Goal: Information Seeking & Learning: Learn about a topic

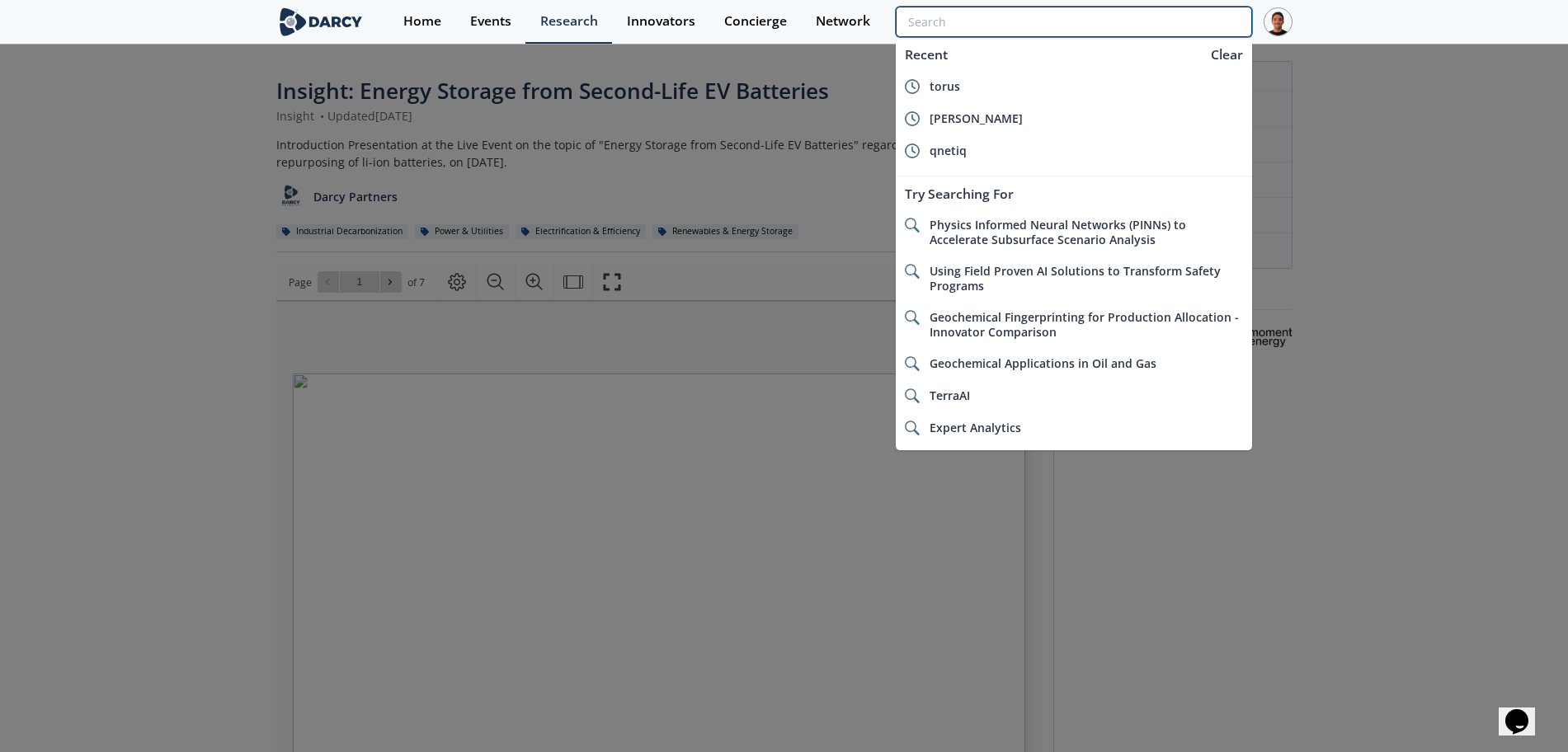
click at [1171, 26] on input "search" at bounding box center [1073, 22] width 355 height 30
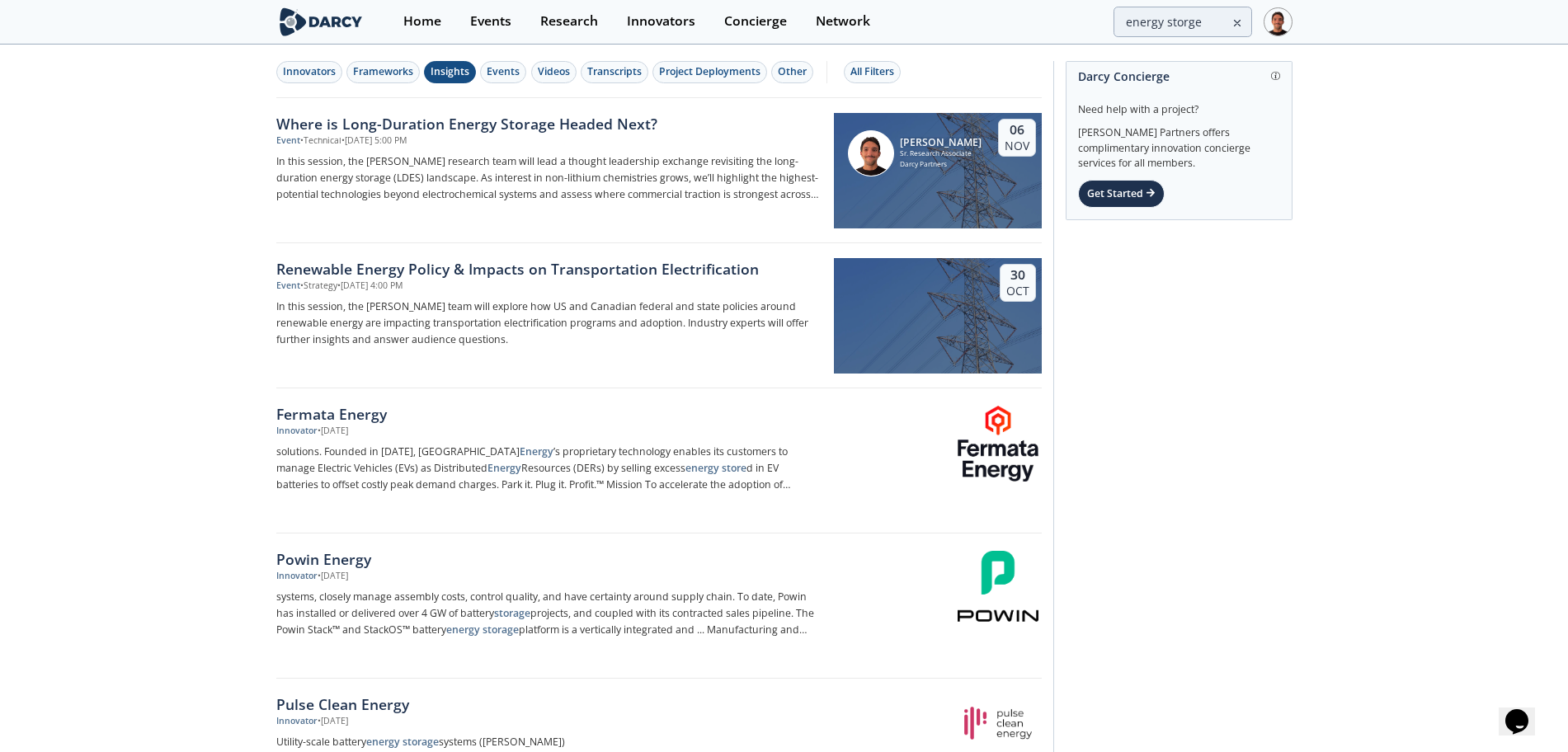
click at [431, 78] on div "Insights" at bounding box center [450, 72] width 39 height 15
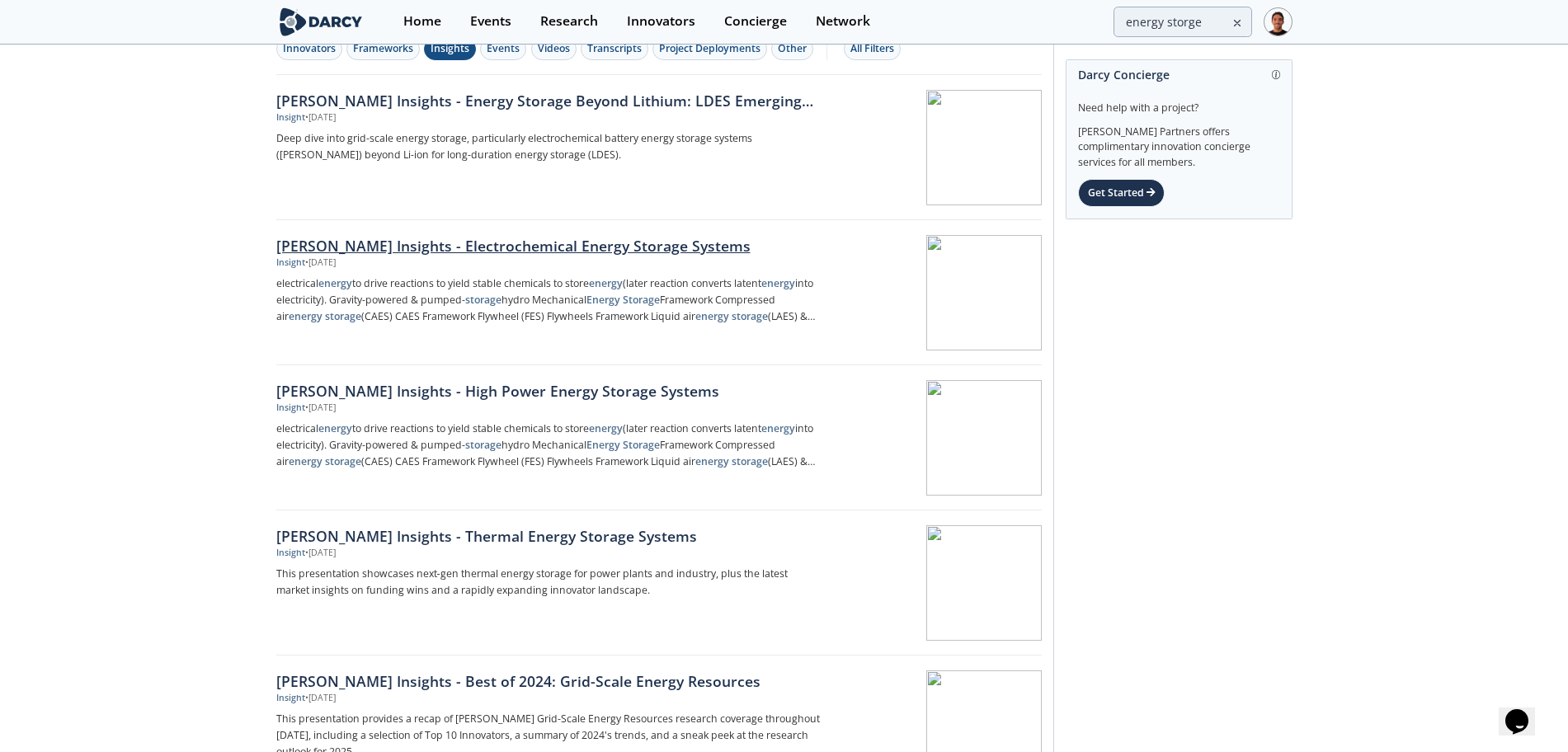
scroll to position [24, 0]
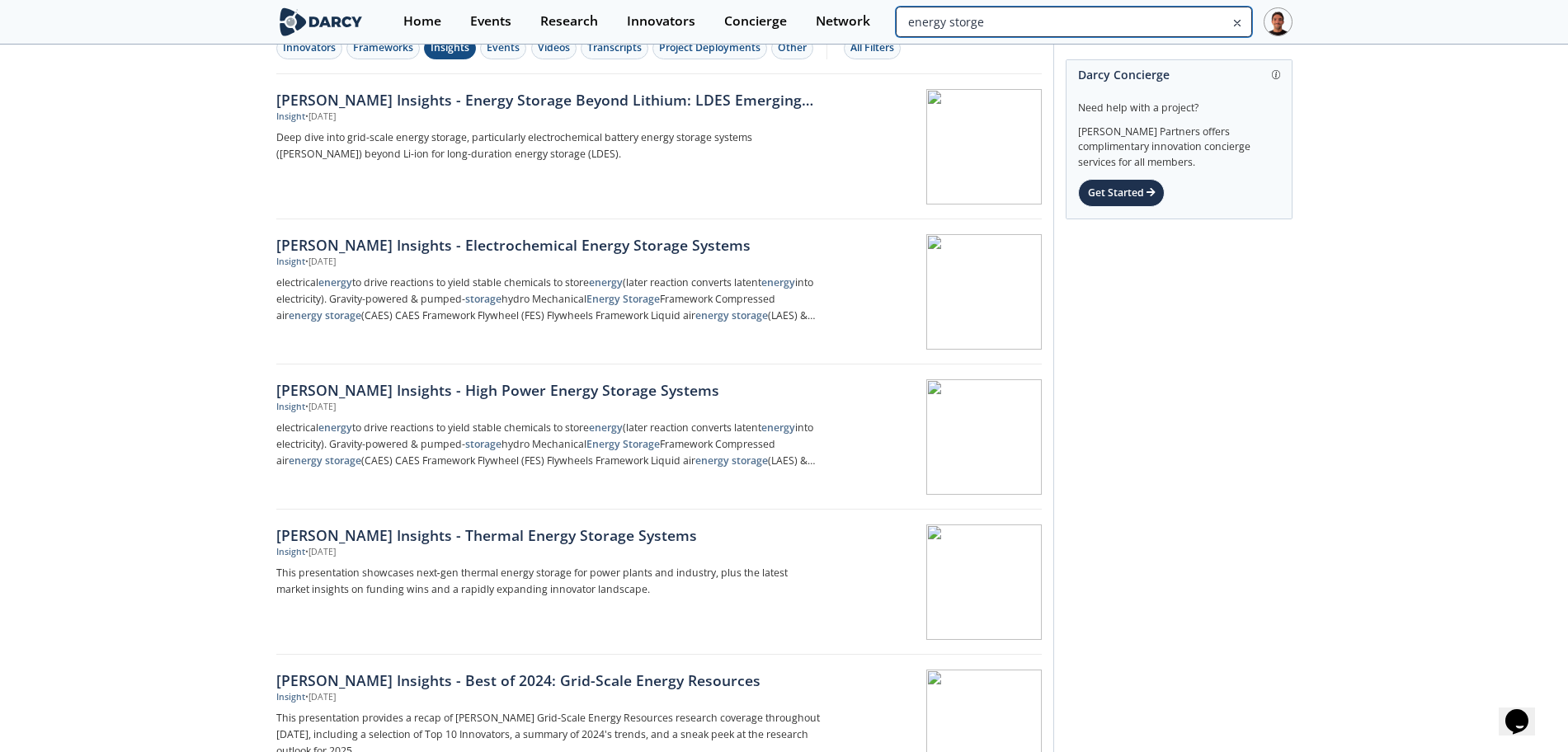
click at [1208, 25] on input "energy storge" at bounding box center [1073, 22] width 355 height 30
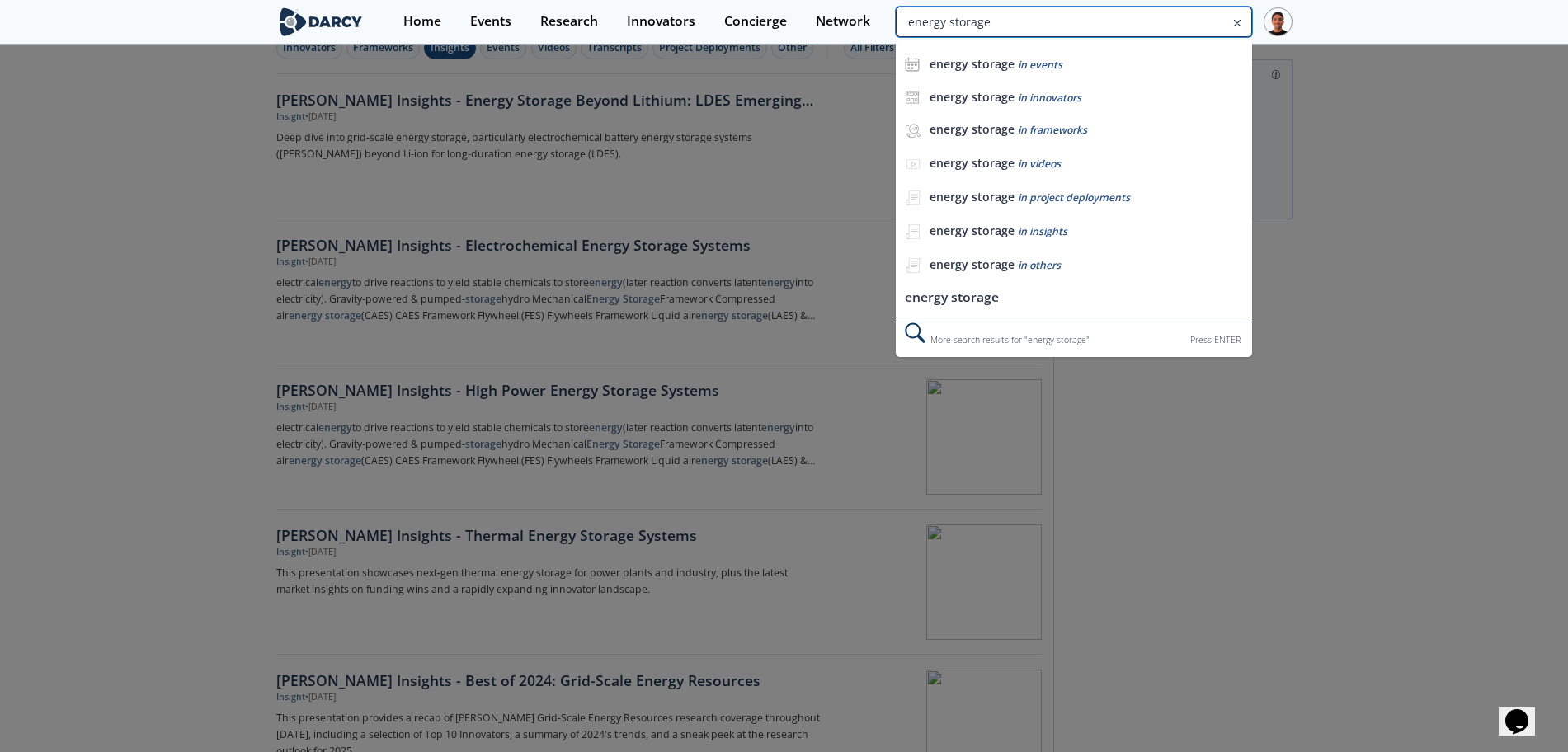
type input "energy storage"
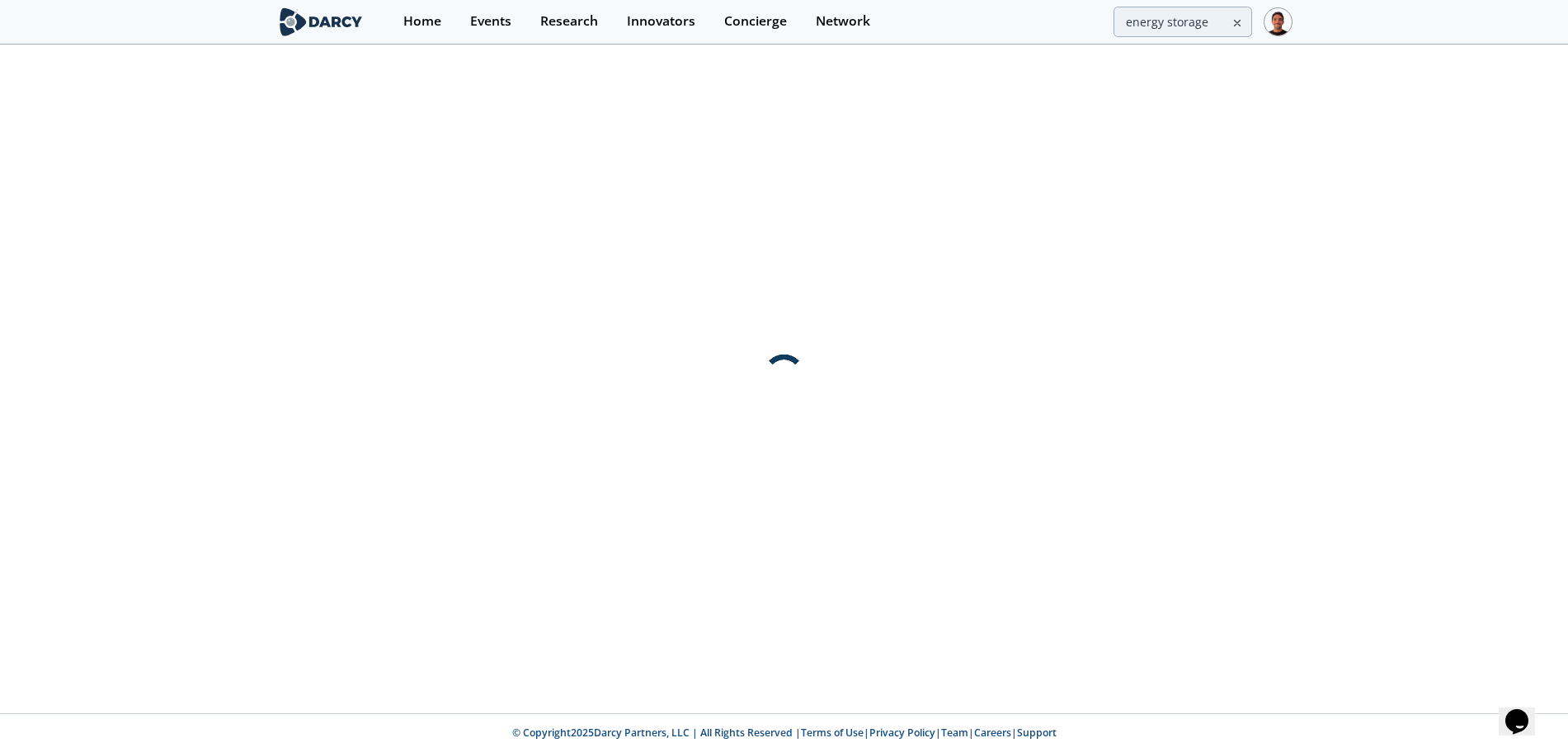
scroll to position [0, 0]
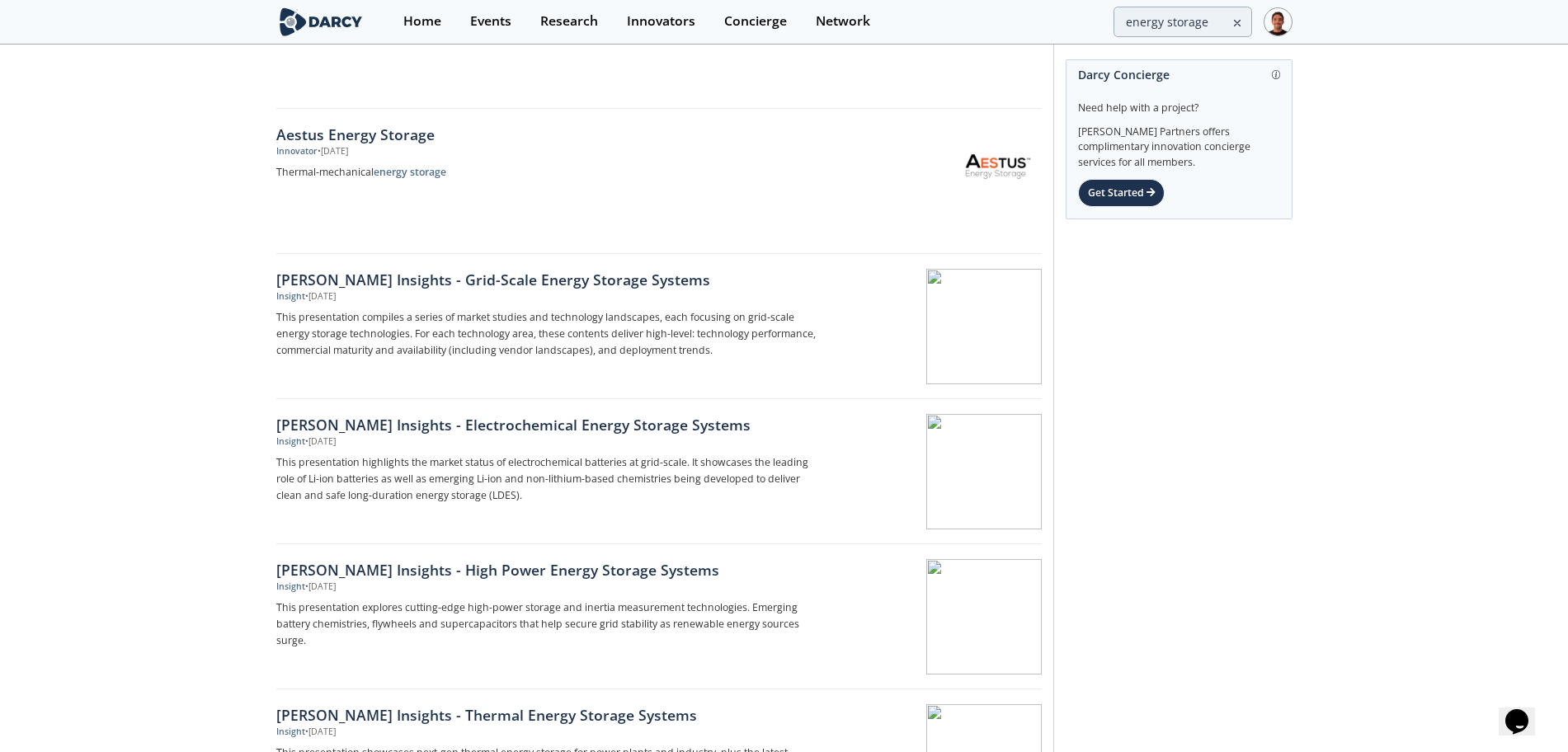
scroll to position [1305, 0]
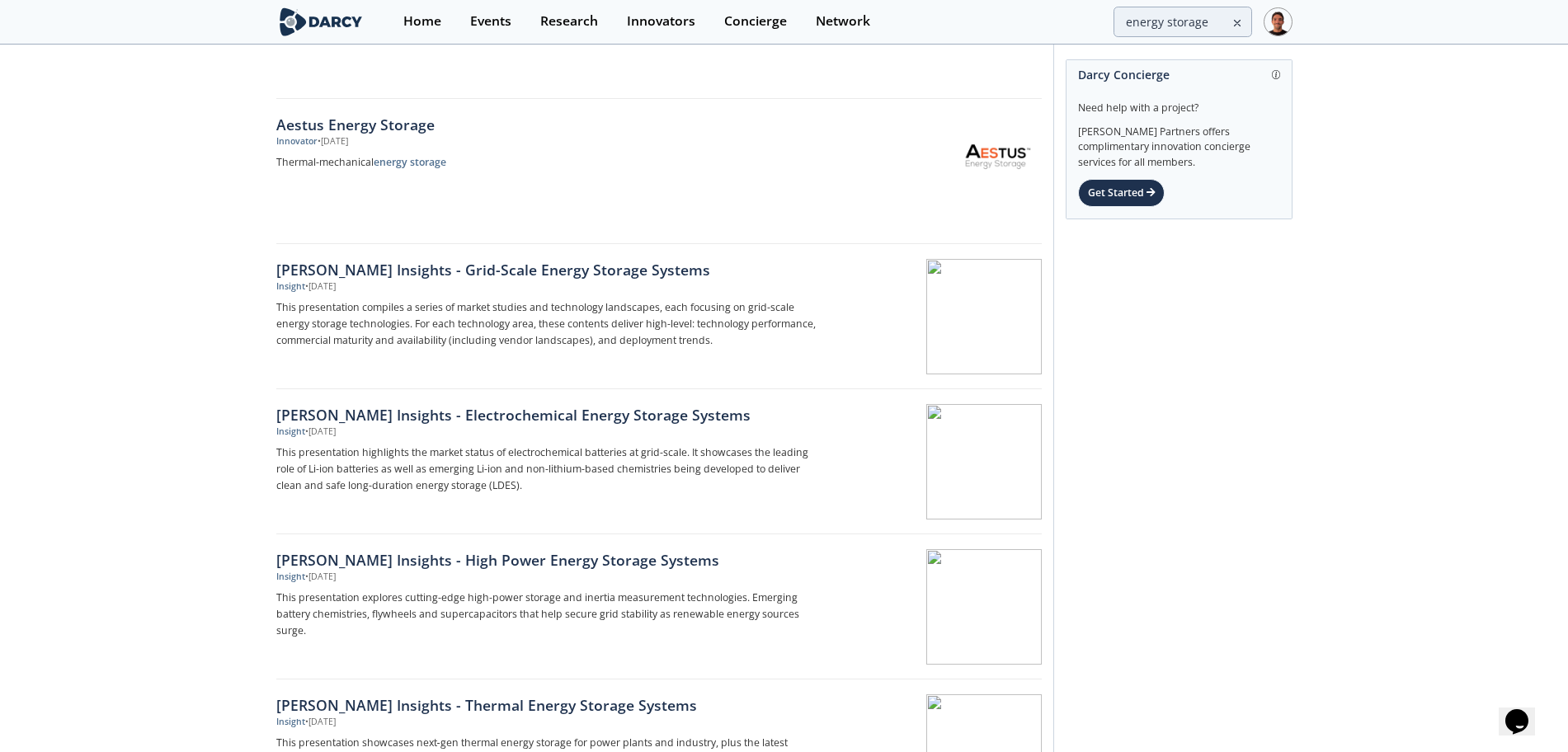
click at [580, 287] on div "Insight • [DATE]" at bounding box center [549, 287] width 546 height 14
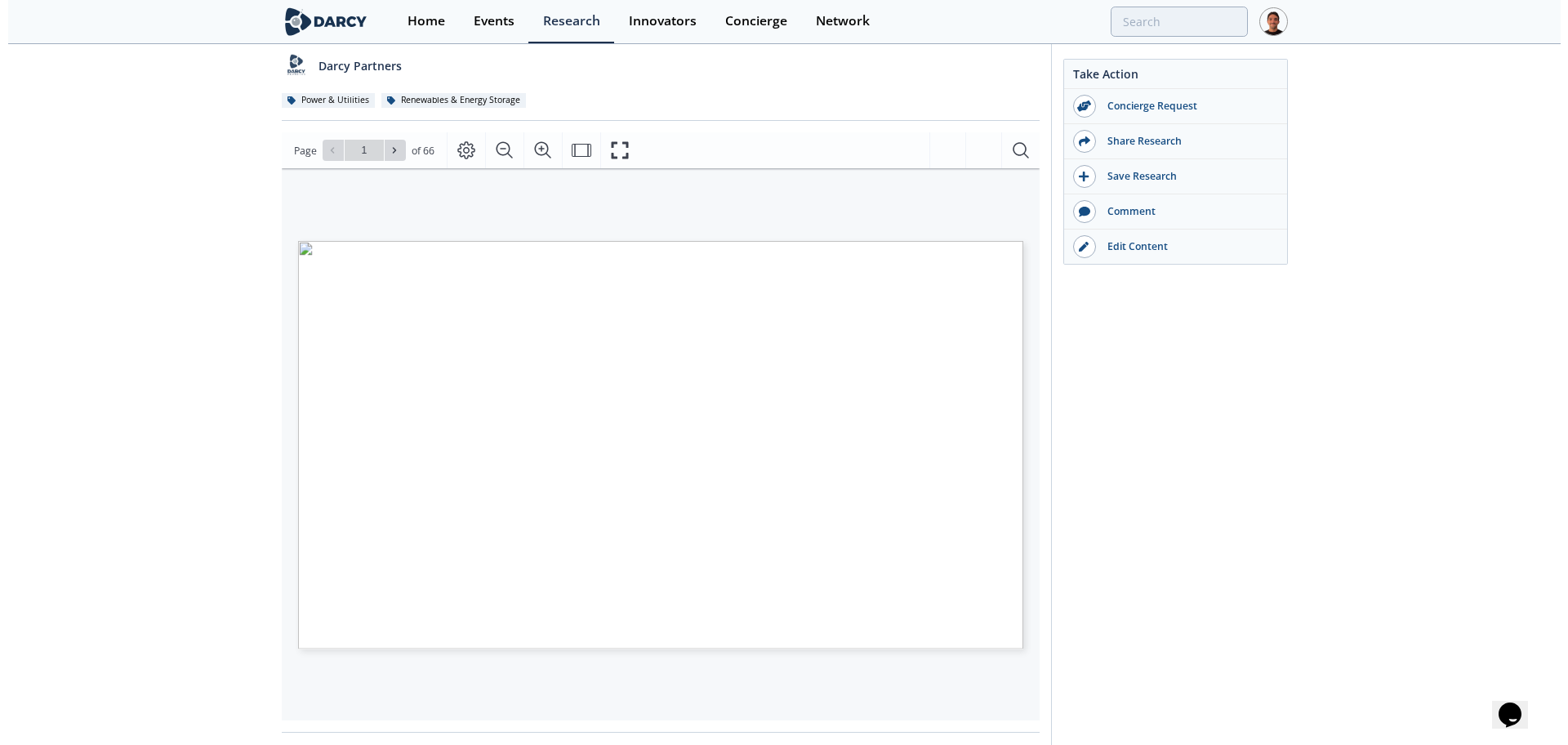
scroll to position [147, 0]
type input "3"
type input "4"
type input "5"
type input "6"
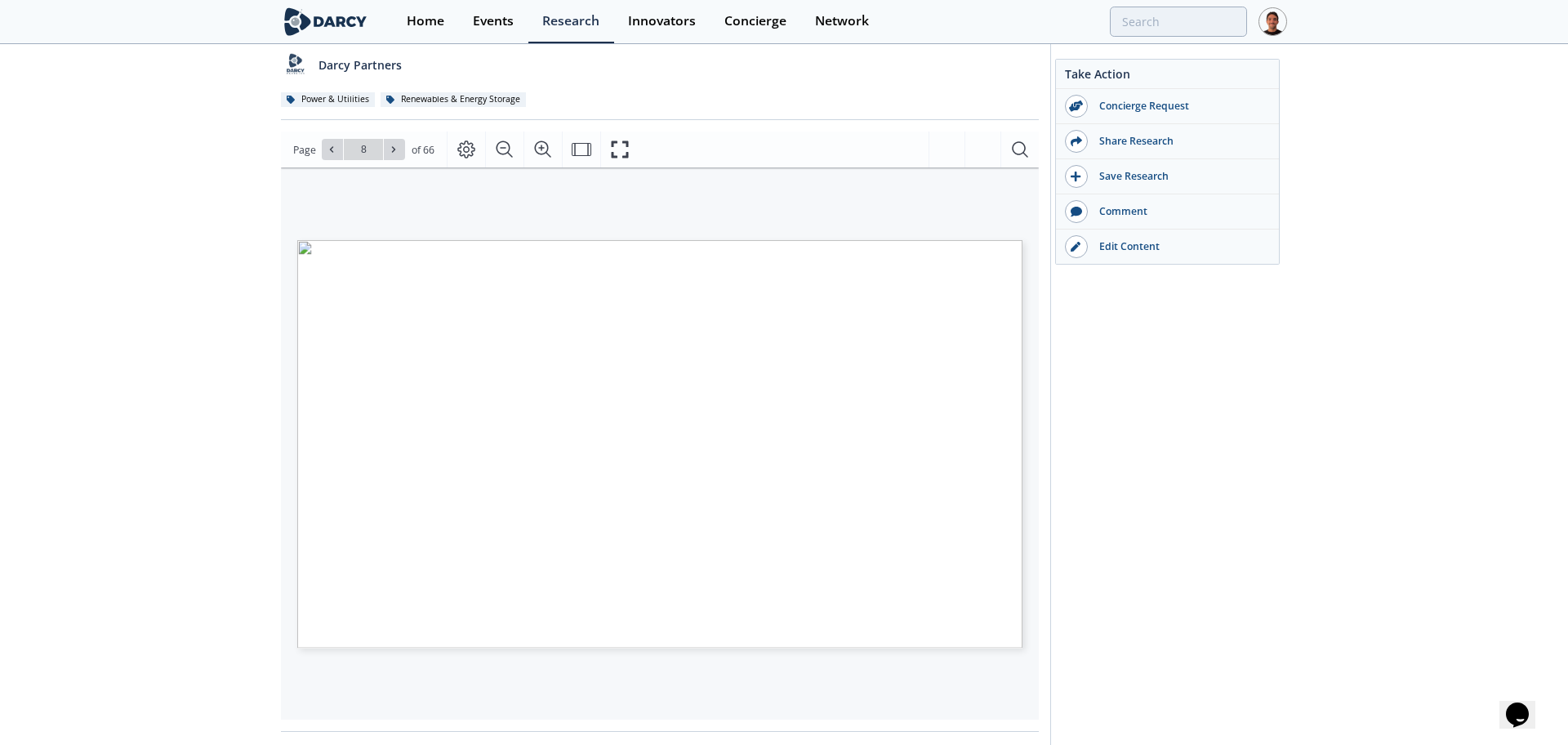
type input "9"
type input "12"
type input "13"
type input "15"
type input "16"
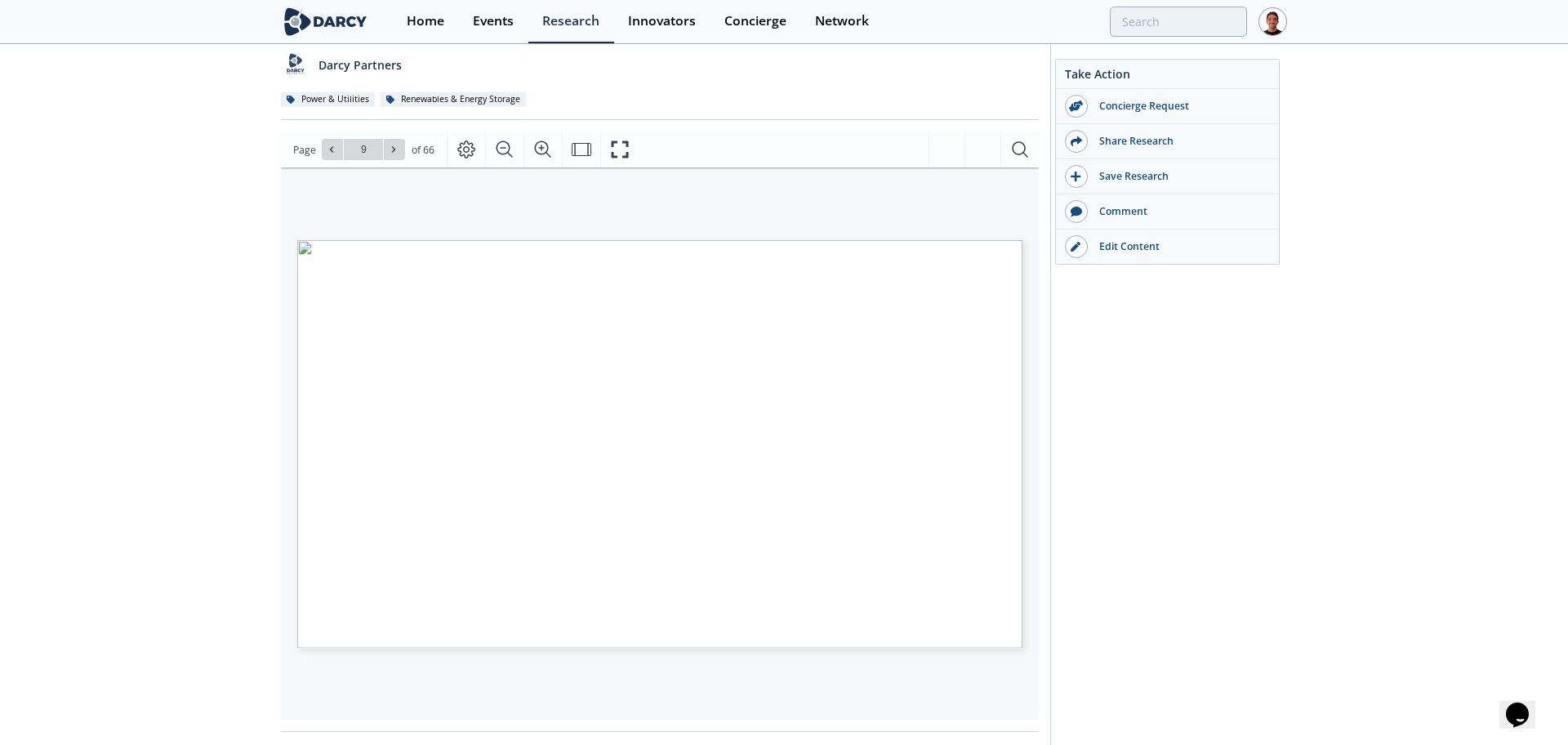
drag, startPoint x: 509, startPoint y: 567, endPoint x: 633, endPoint y: 614, distance: 132.6
click at [633, 241] on span "Value proposition Focuses on high power and fast response. The main emphasis is…" at bounding box center [633, 241] width 0 height 0
click at [397, 149] on icon at bounding box center [394, 150] width 10 height 10
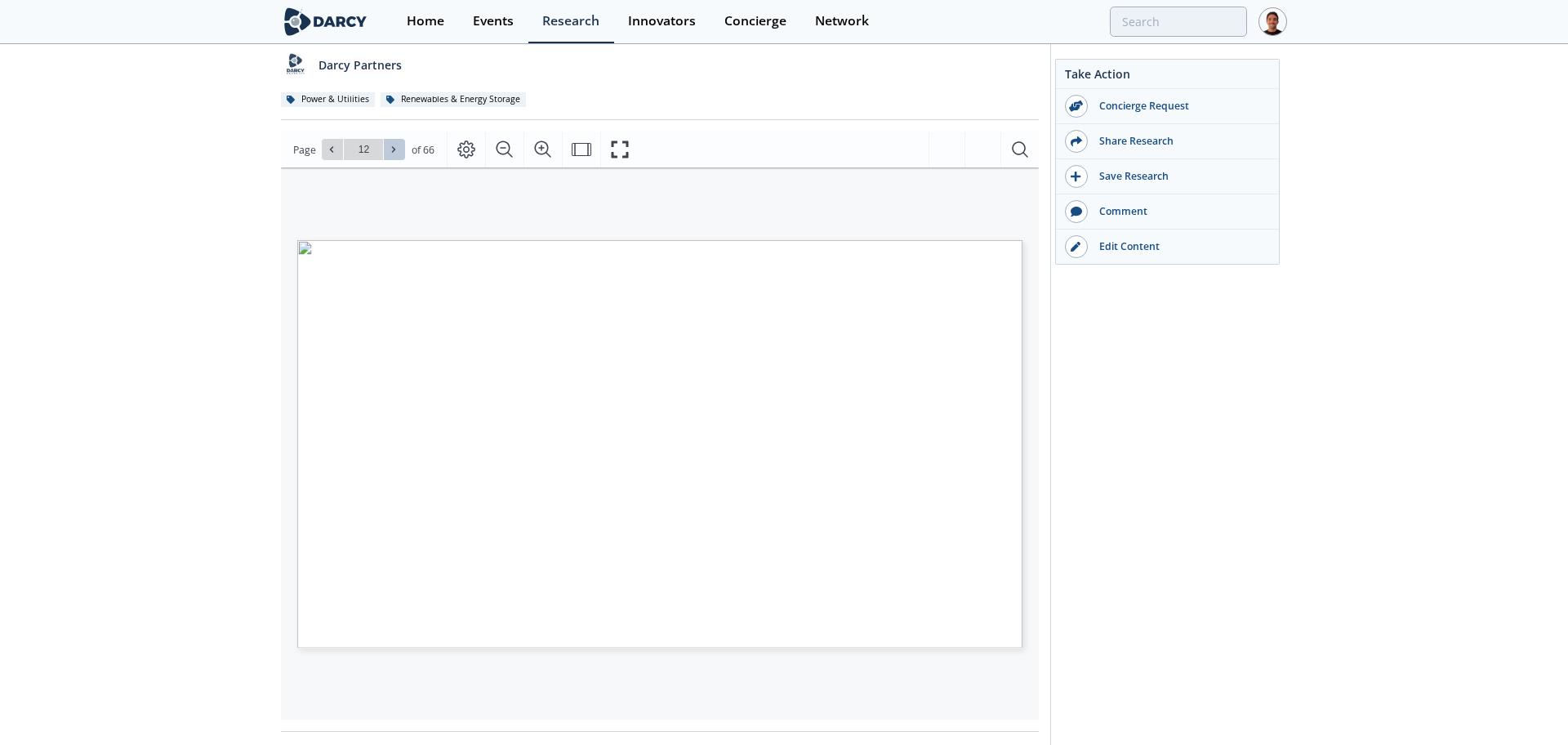
click at [397, 149] on icon at bounding box center [394, 150] width 10 height 10
click at [334, 147] on icon at bounding box center [332, 150] width 10 height 10
type input "13"
click at [620, 156] on icon "Fullscreen" at bounding box center [619, 149] width 19 height 19
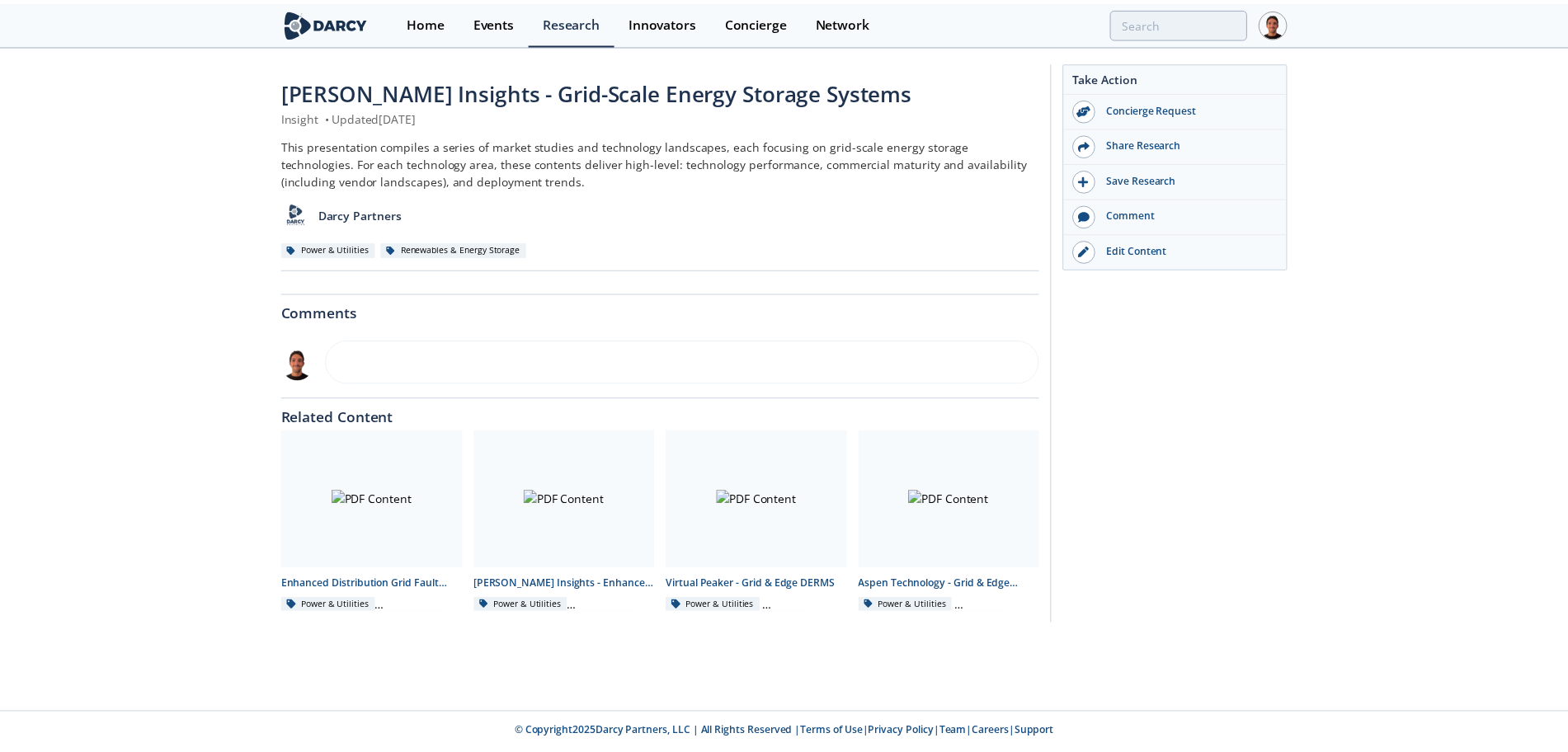
scroll to position [0, 0]
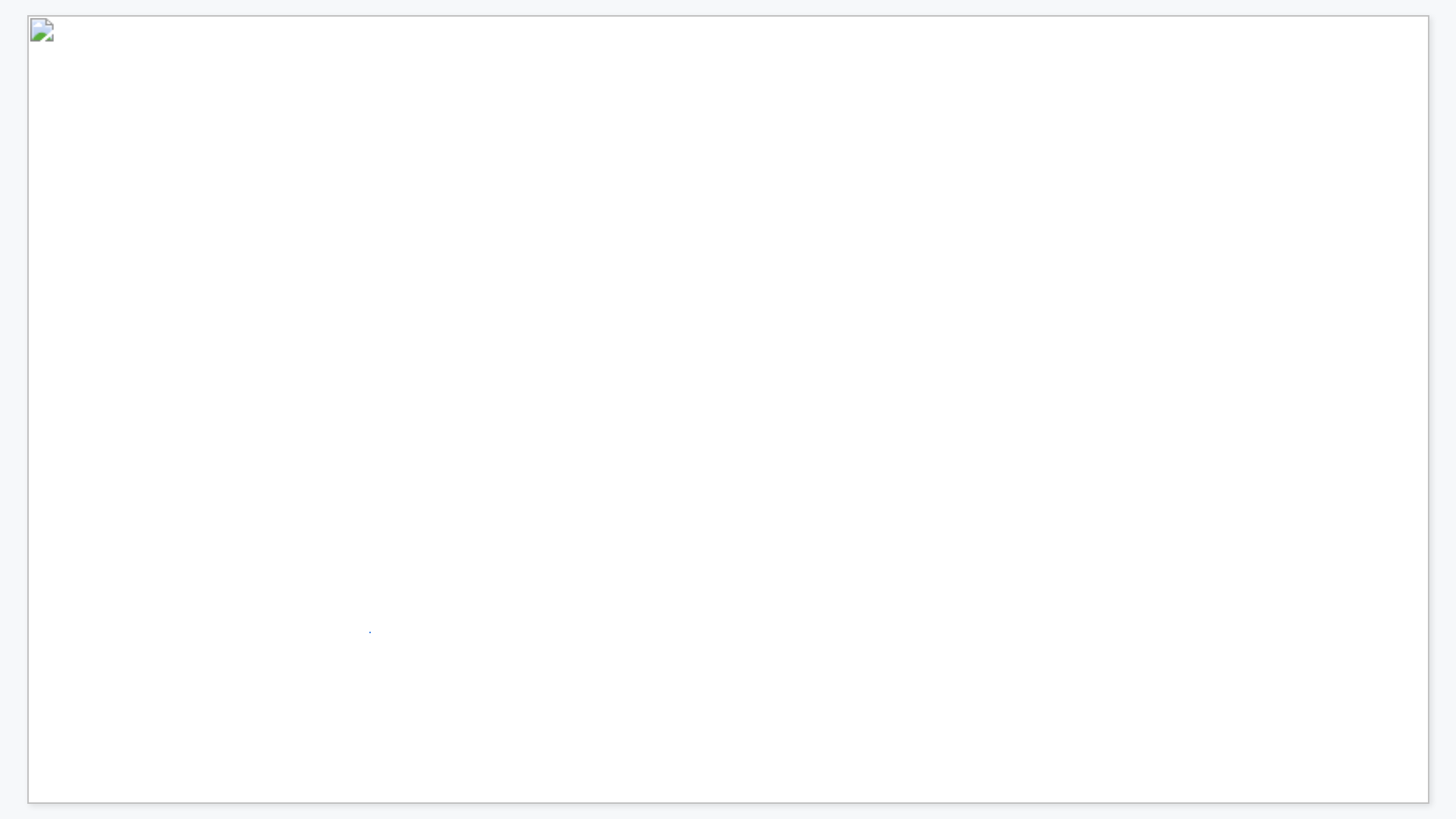
click at [370, 15] on div "Mid-duration storage covers needs on the order of one portion of the day, stori…" at bounding box center [728, 15] width 1402 height 0
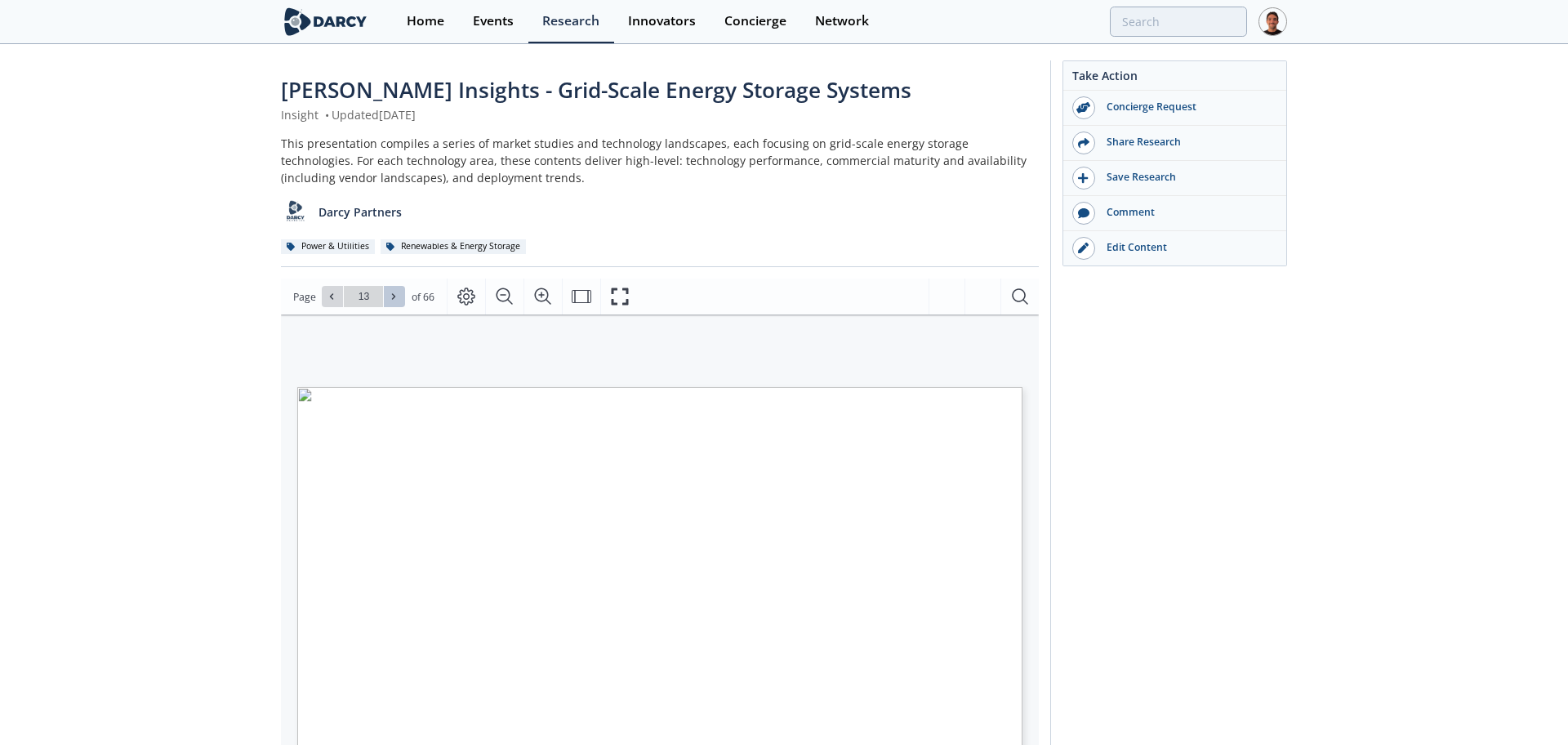
click at [386, 302] on button at bounding box center [394, 296] width 21 height 21
click at [392, 293] on icon at bounding box center [394, 297] width 10 height 10
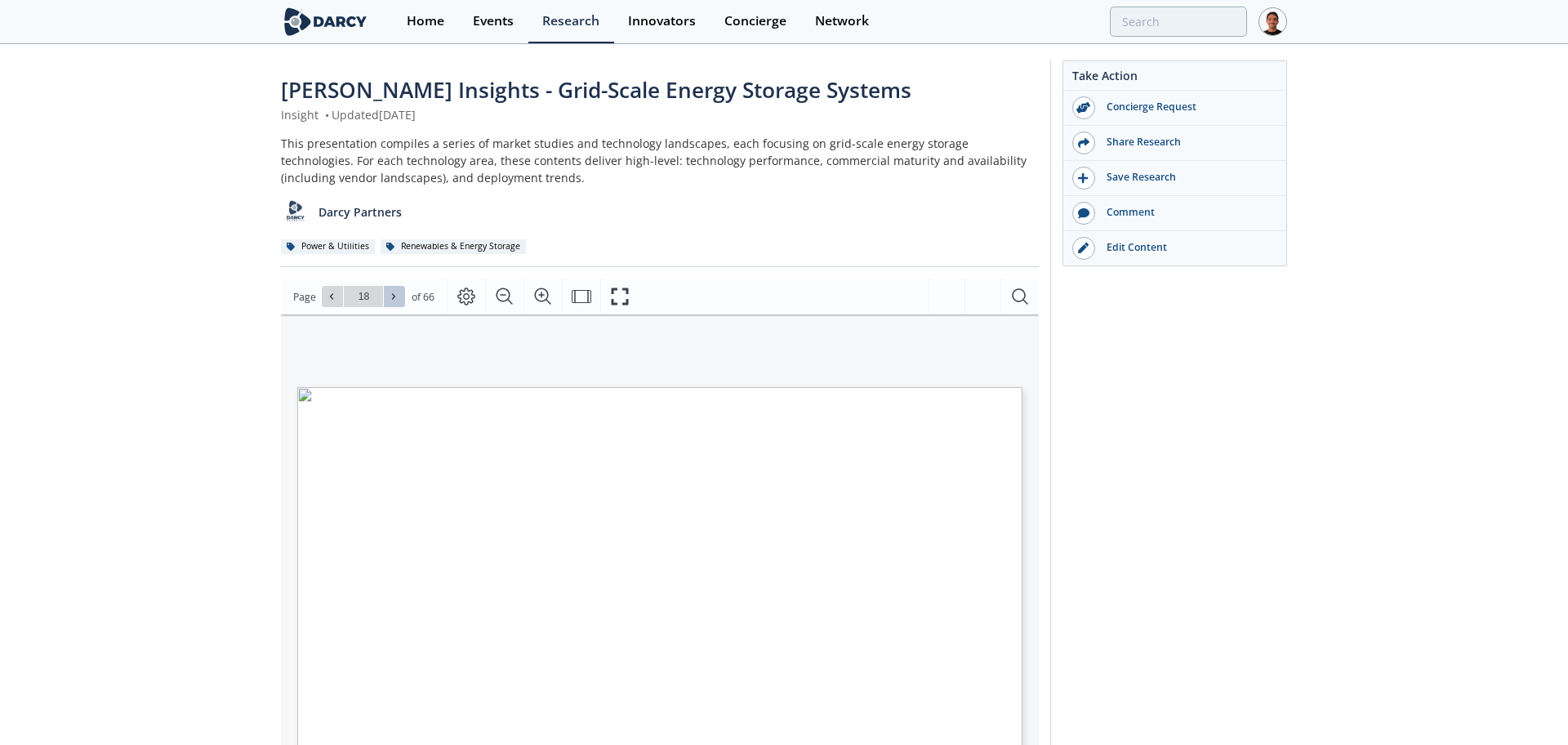
click at [392, 293] on icon at bounding box center [394, 297] width 10 height 10
type input "21"
click at [392, 293] on icon at bounding box center [394, 297] width 10 height 10
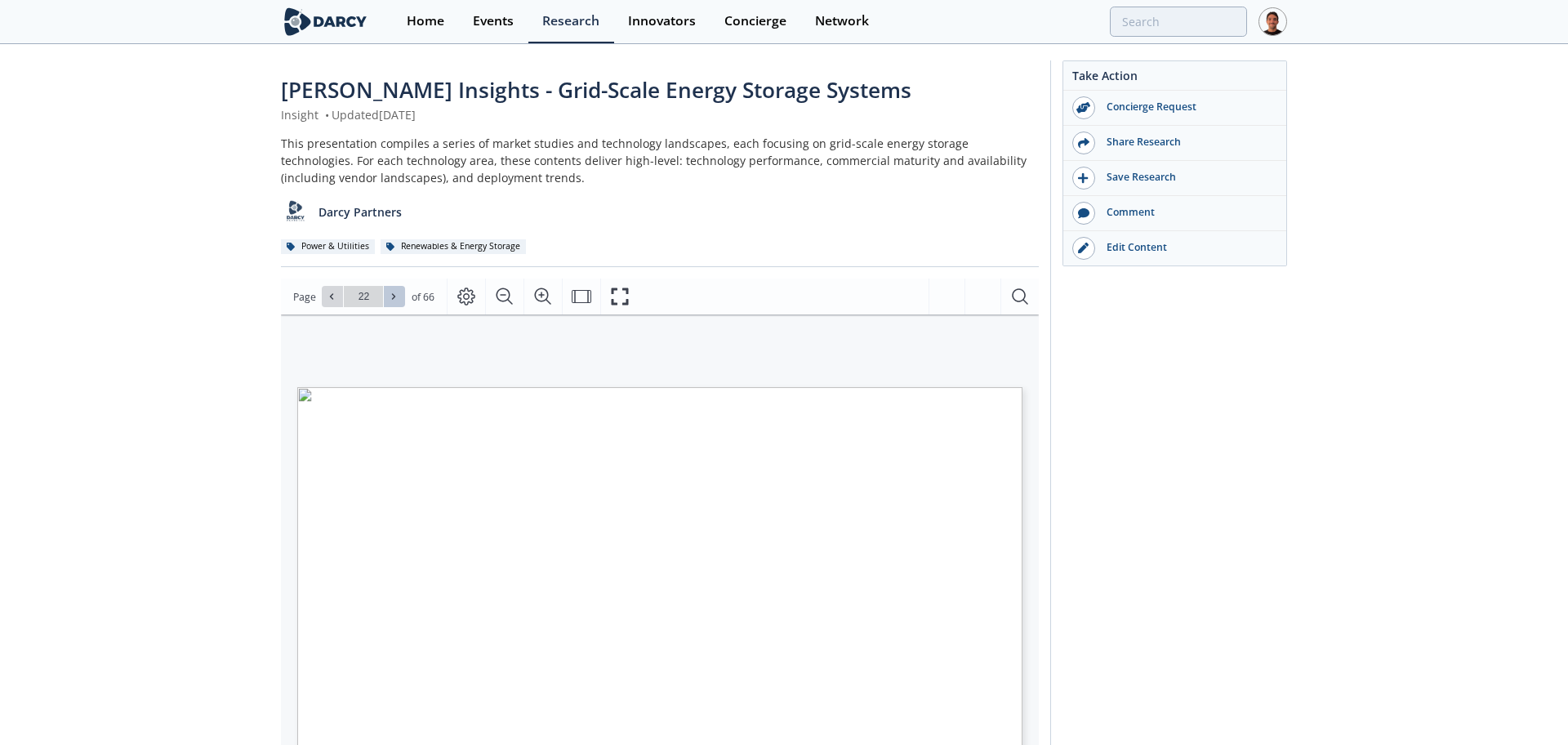
click at [392, 293] on icon at bounding box center [394, 297] width 10 height 10
type input "24"
click at [392, 293] on icon at bounding box center [394, 297] width 10 height 10
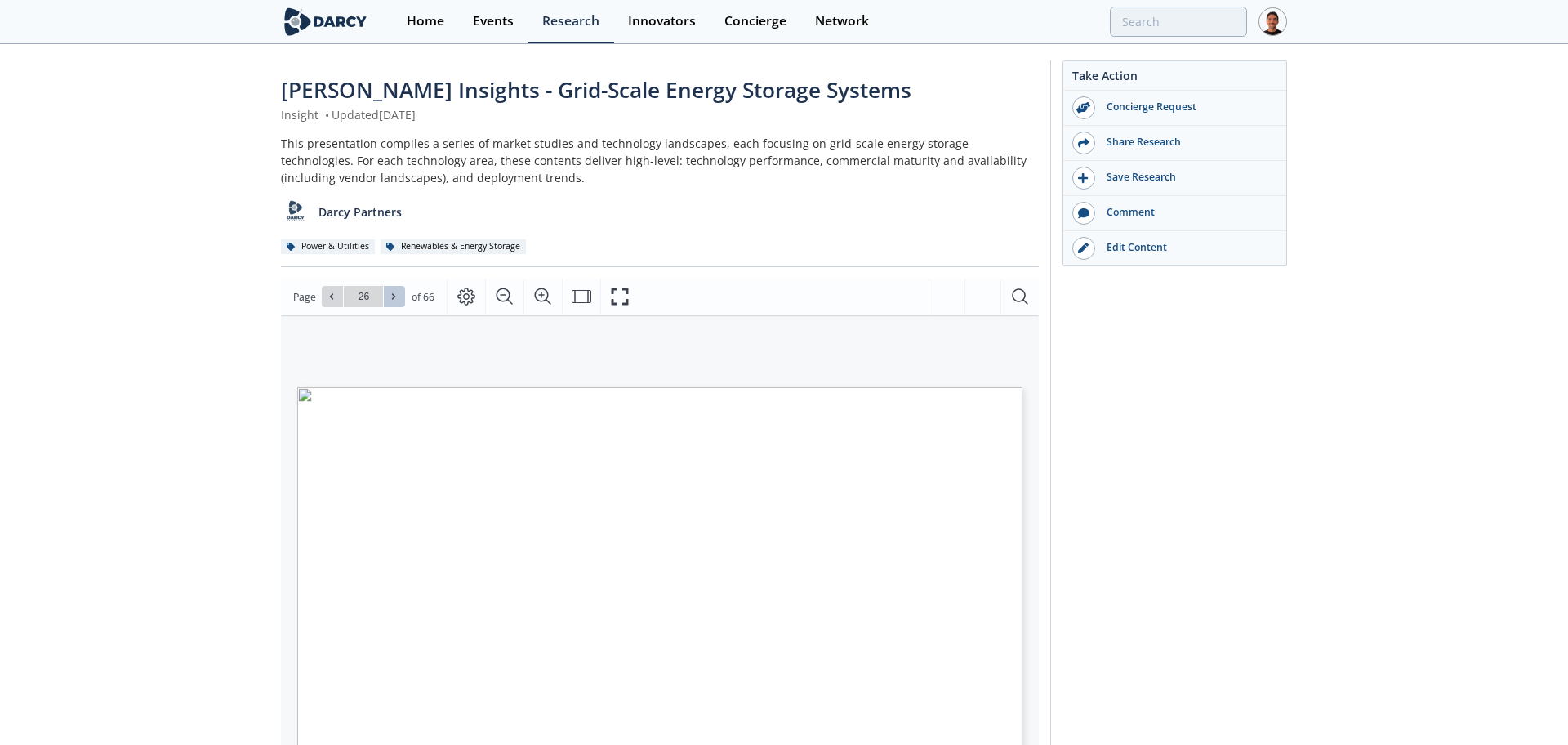
click at [392, 293] on icon at bounding box center [394, 297] width 10 height 10
type input "28"
click at [392, 293] on icon at bounding box center [394, 297] width 10 height 10
type input "29"
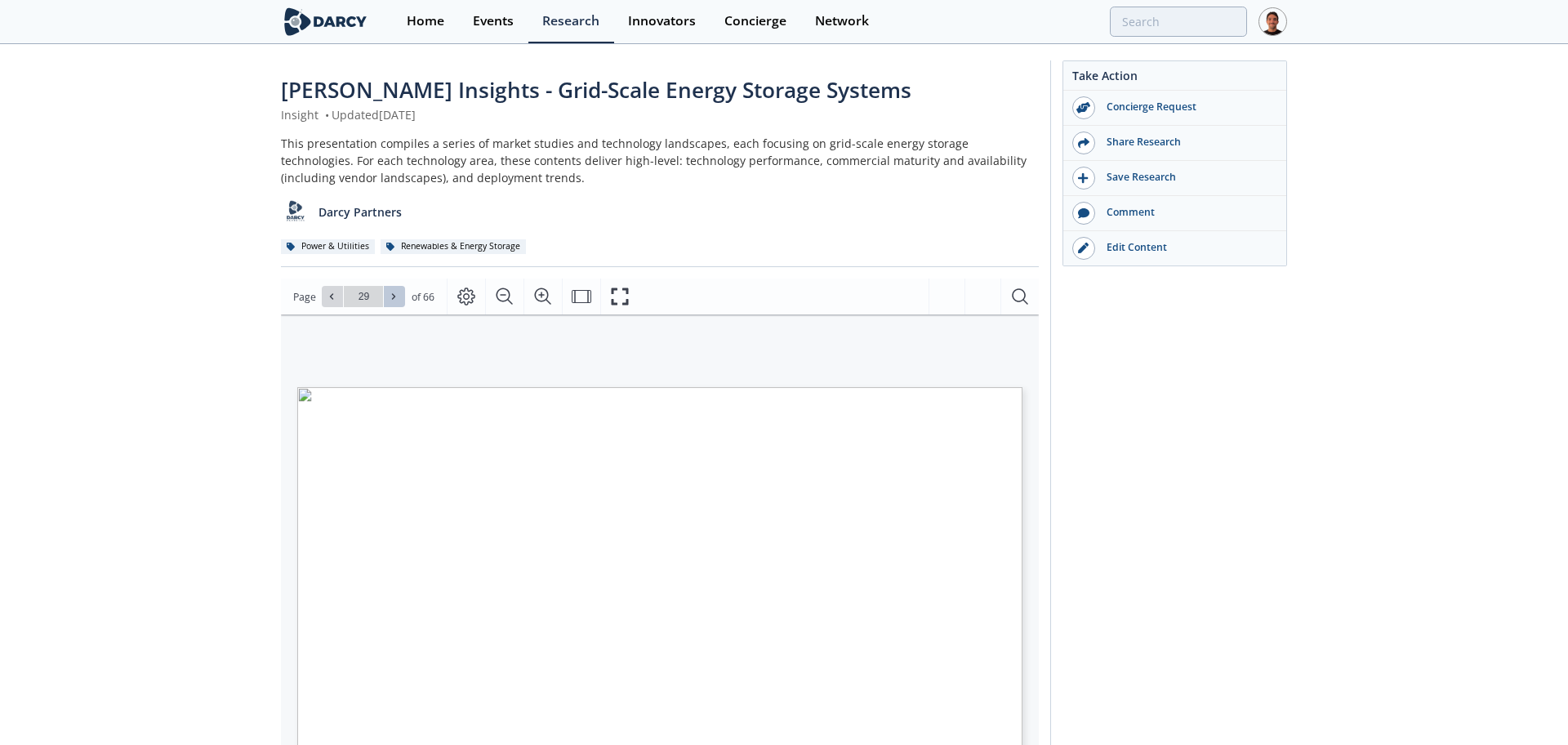
click at [392, 293] on icon at bounding box center [394, 297] width 10 height 10
type input "31"
click at [392, 293] on icon at bounding box center [394, 297] width 10 height 10
type input "32"
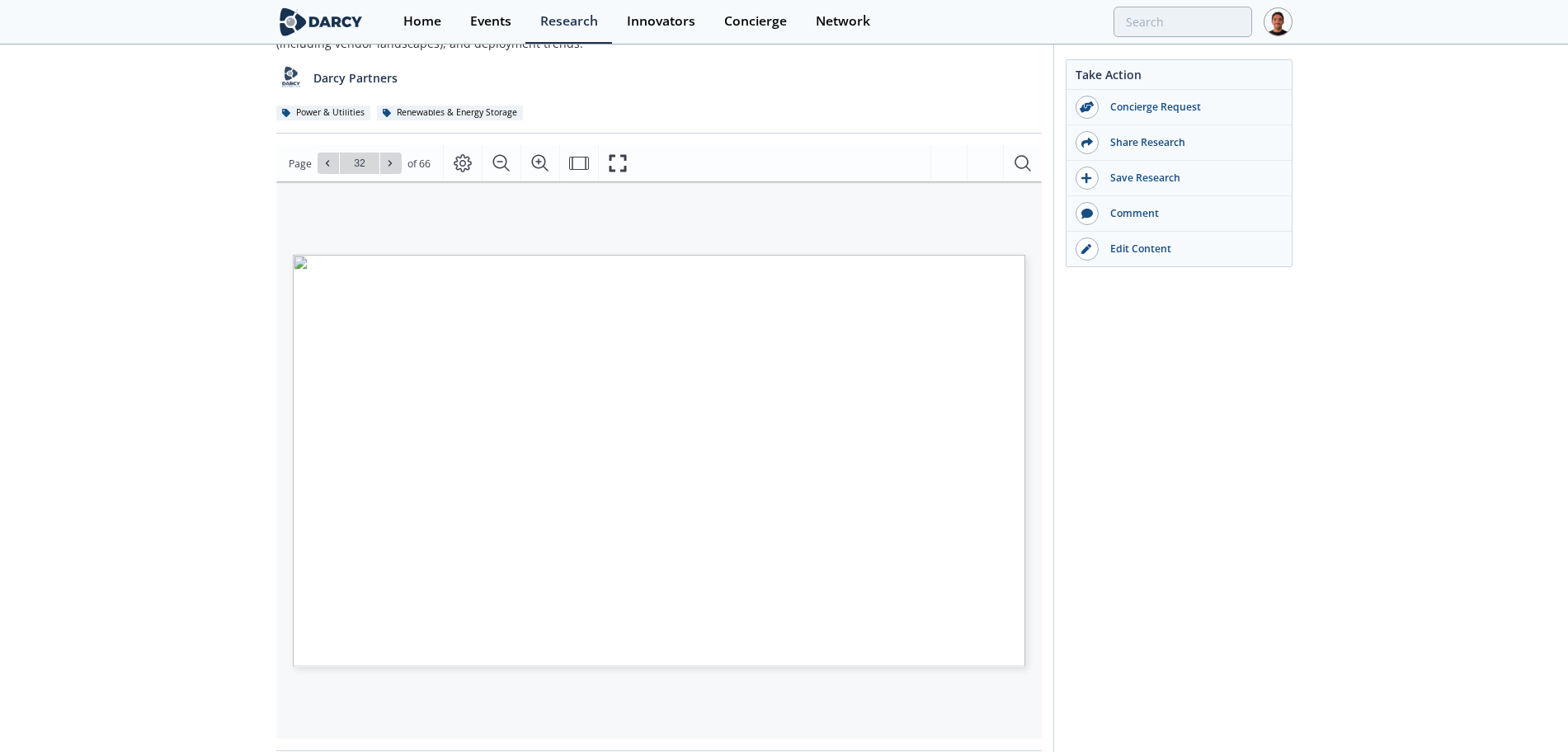
scroll to position [140, 0]
click at [399, 162] on icon at bounding box center [398, 160] width 10 height 10
type input "33"
click at [388, 162] on button at bounding box center [398, 159] width 21 height 21
type input "34"
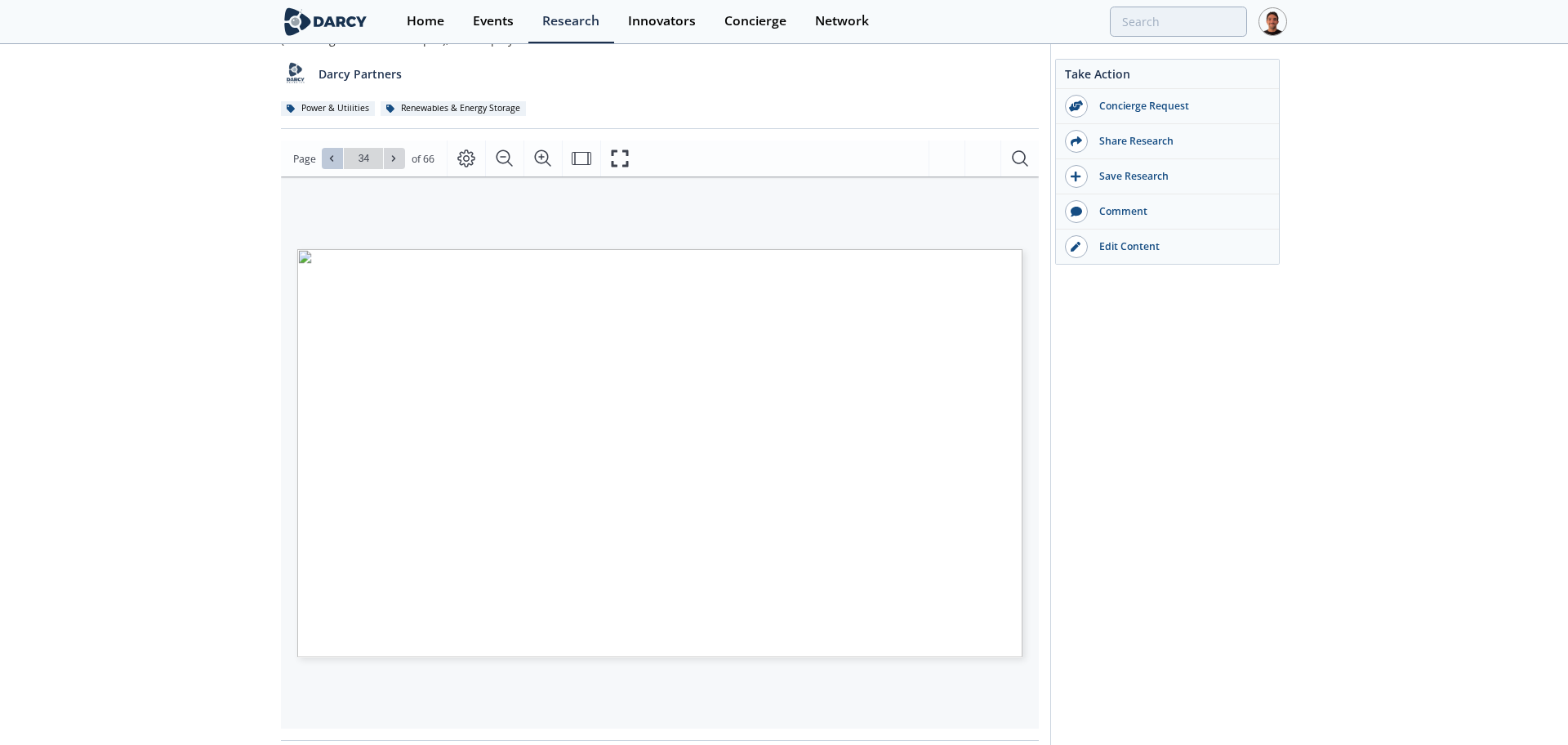
click at [335, 163] on icon at bounding box center [332, 158] width 10 height 10
click at [390, 153] on span at bounding box center [395, 158] width 12 height 12
type input "35"
click at [335, 157] on icon at bounding box center [332, 158] width 10 height 10
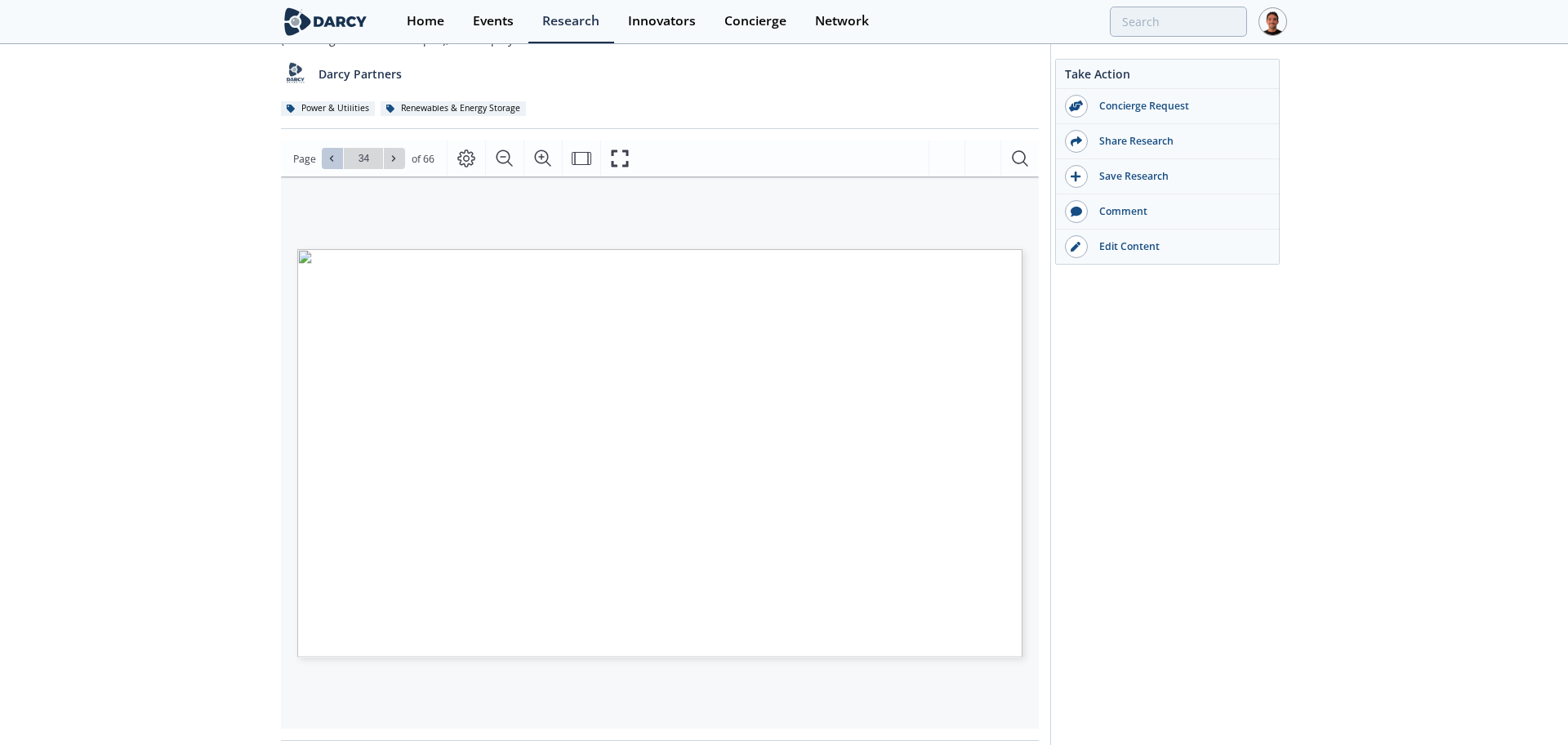
click at [335, 157] on icon at bounding box center [332, 158] width 10 height 10
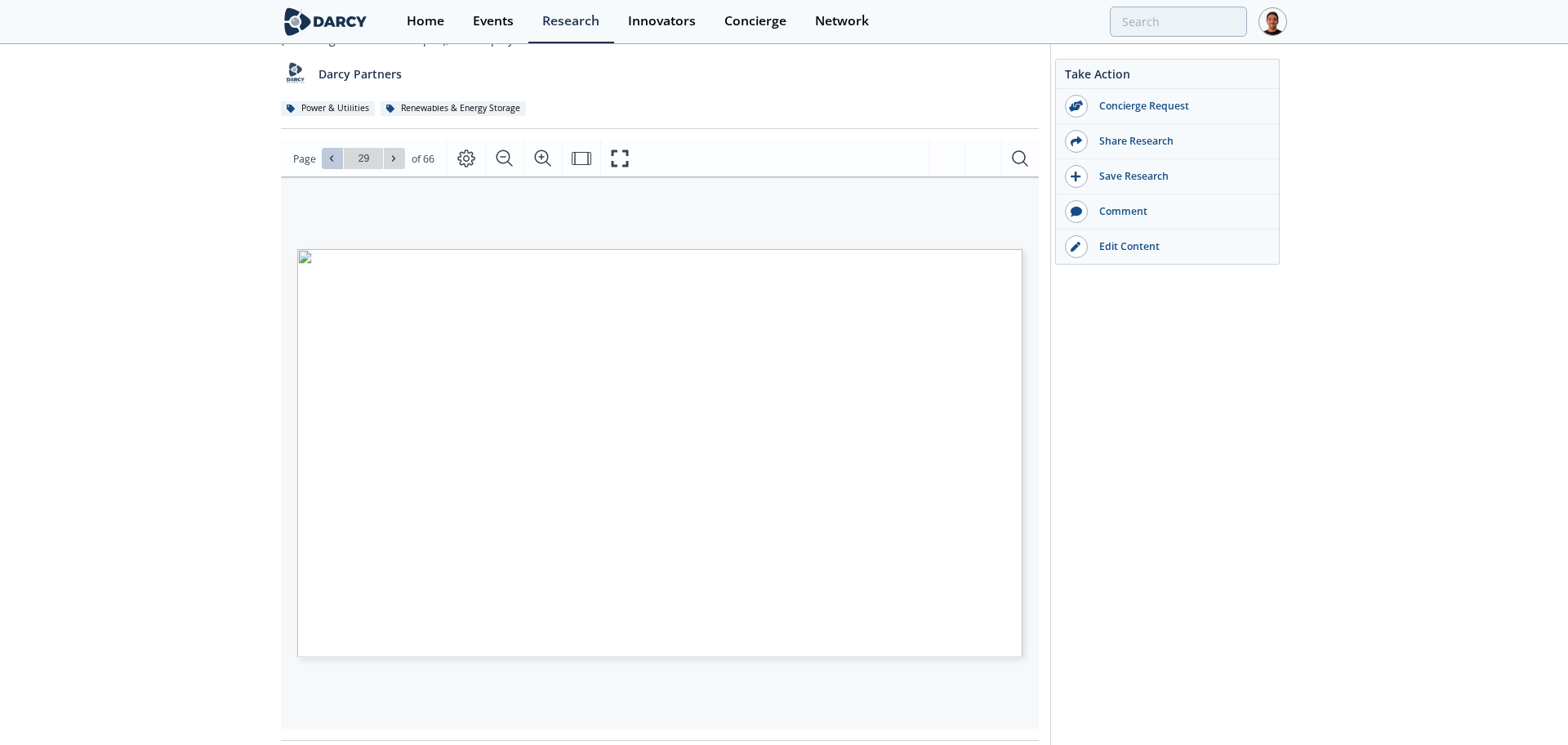
click at [335, 157] on icon at bounding box center [332, 158] width 10 height 10
click at [395, 154] on icon at bounding box center [394, 158] width 10 height 10
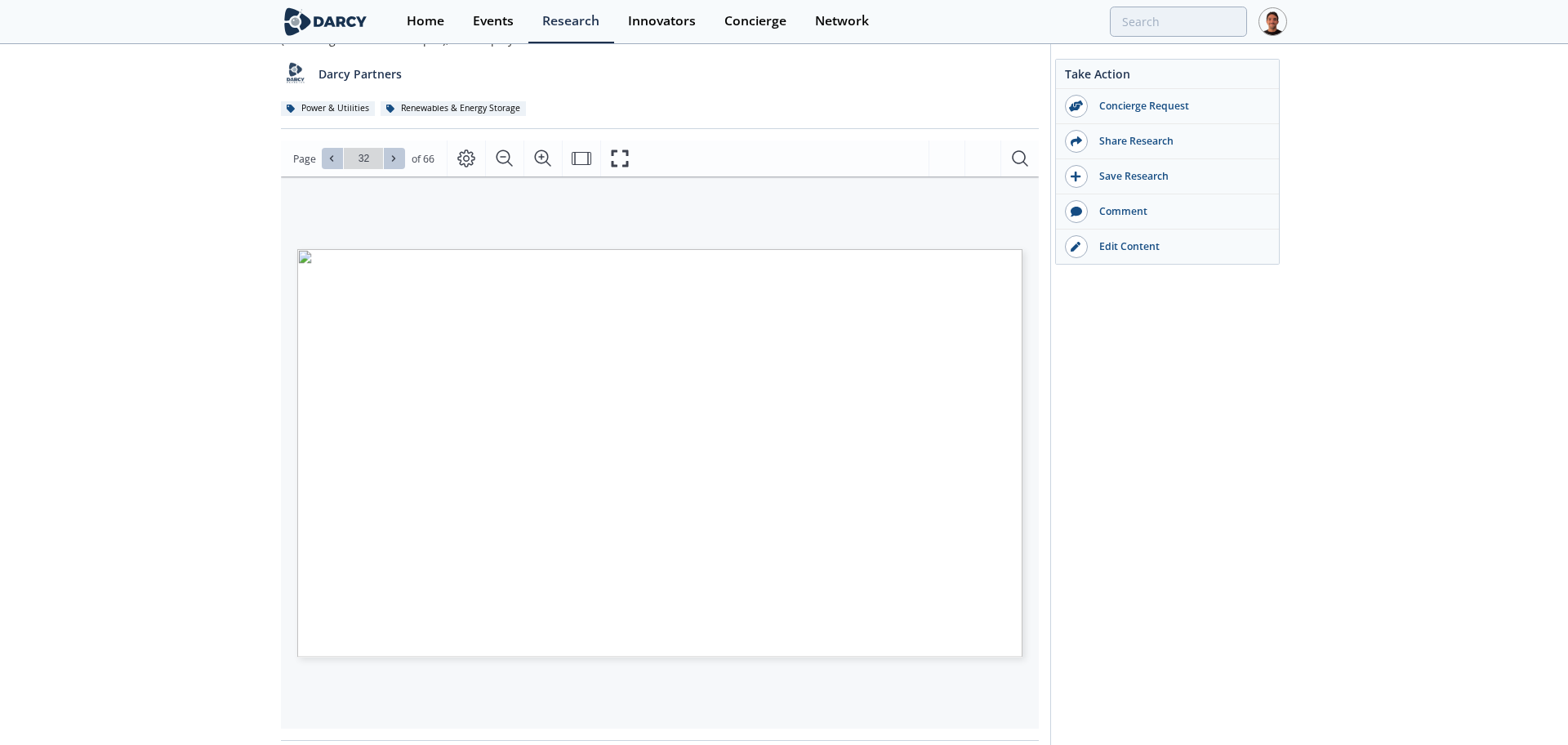
click at [395, 154] on icon at bounding box center [394, 158] width 10 height 10
click at [332, 159] on icon at bounding box center [332, 158] width 10 height 10
click at [396, 158] on icon at bounding box center [394, 158] width 10 height 10
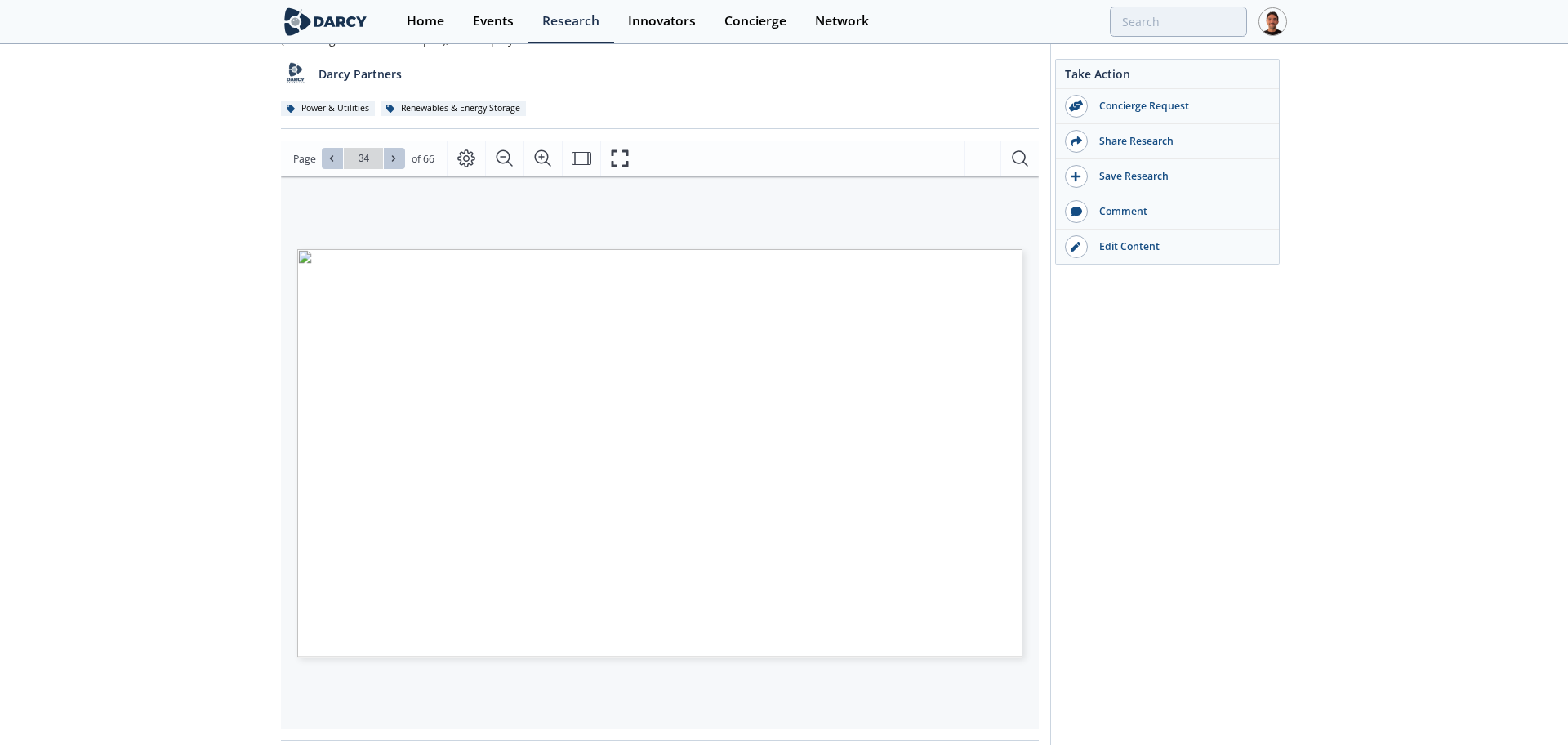
type input "35"
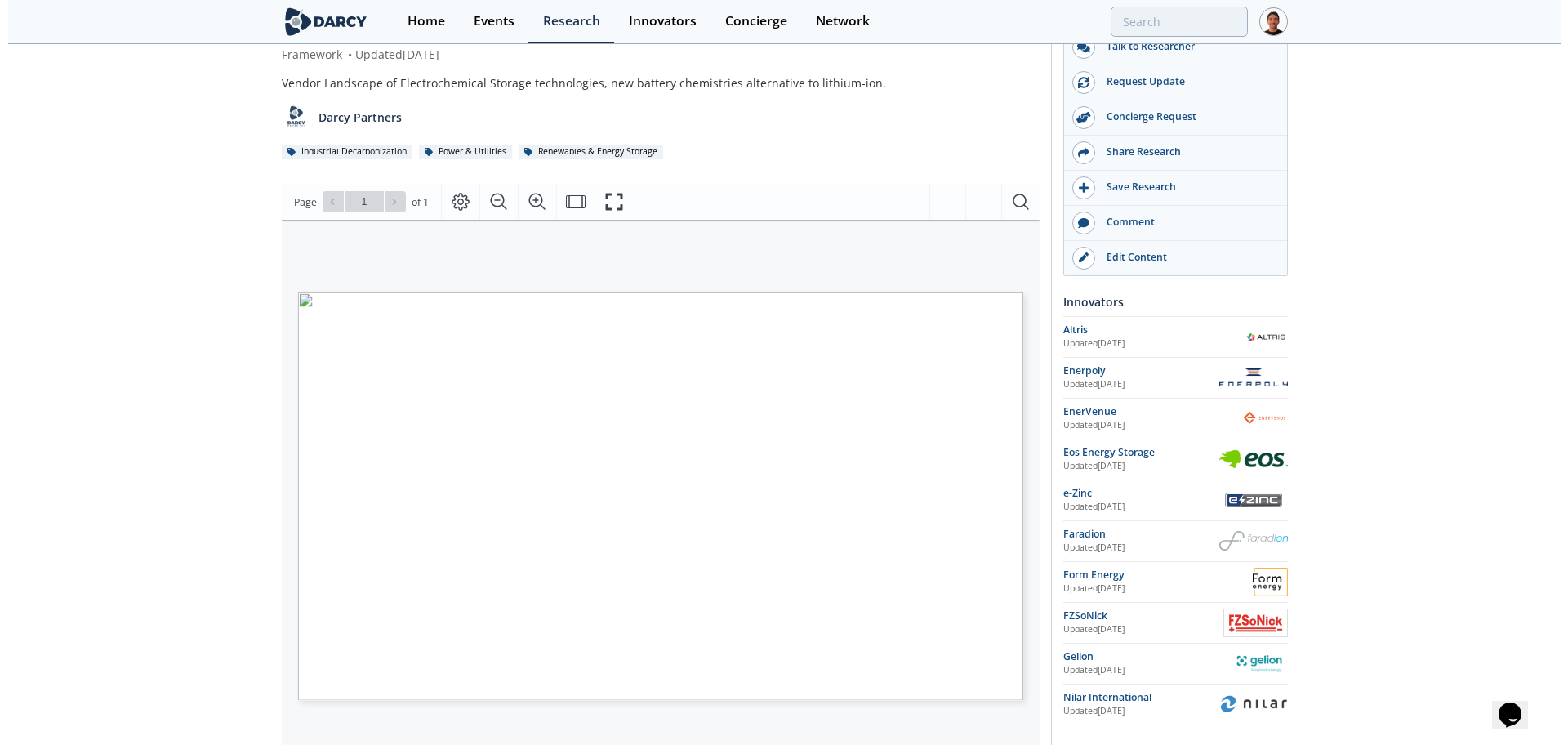
scroll to position [61, 0]
drag, startPoint x: 603, startPoint y: 192, endPoint x: 603, endPoint y: 281, distance: 89.0
click at [604, 192] on icon "Fullscreen" at bounding box center [613, 200] width 19 height 19
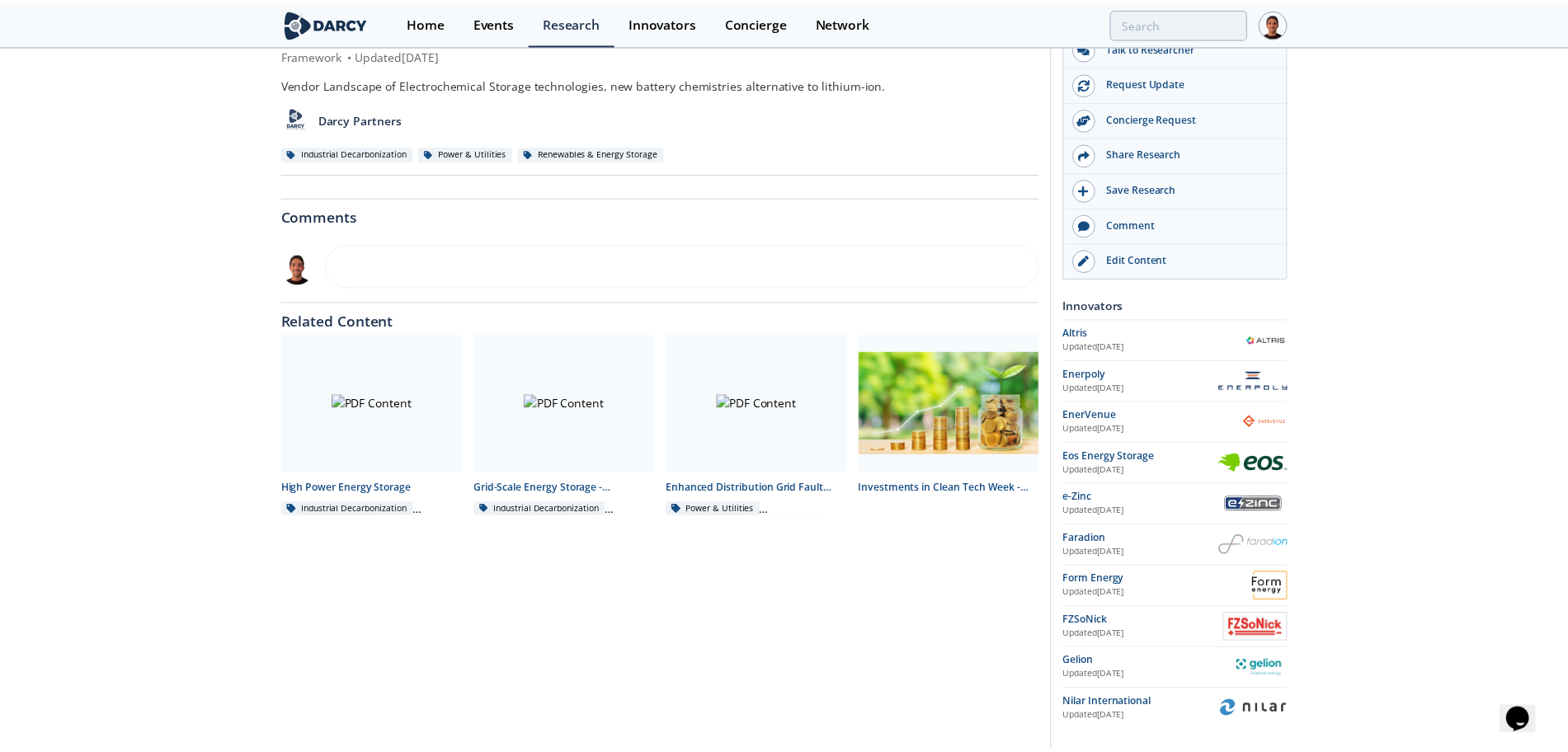
scroll to position [0, 0]
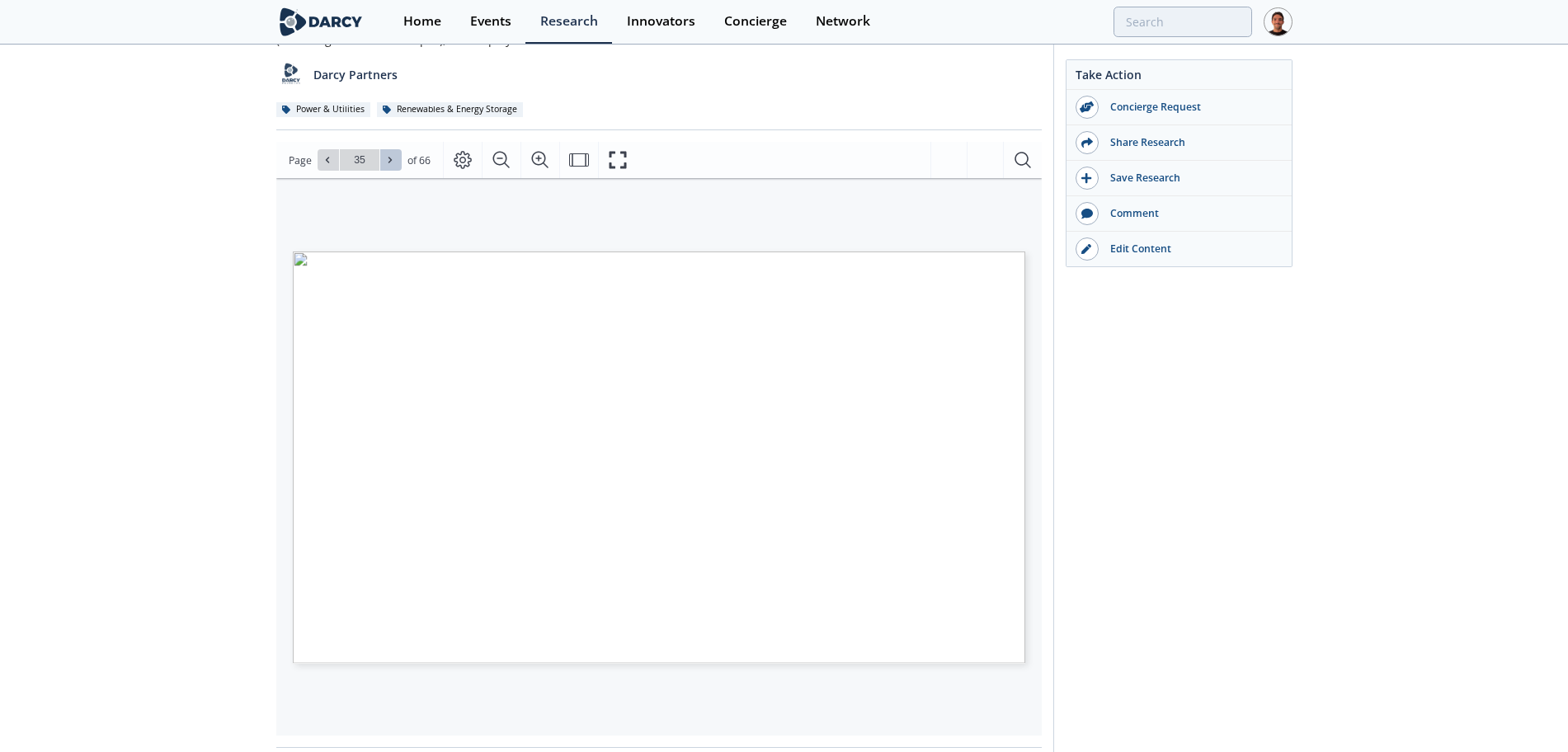
scroll to position [140, 0]
click at [394, 151] on button at bounding box center [398, 159] width 21 height 21
click at [394, 150] on button at bounding box center [398, 159] width 21 height 21
type input "37"
click at [394, 150] on button at bounding box center [398, 159] width 21 height 21
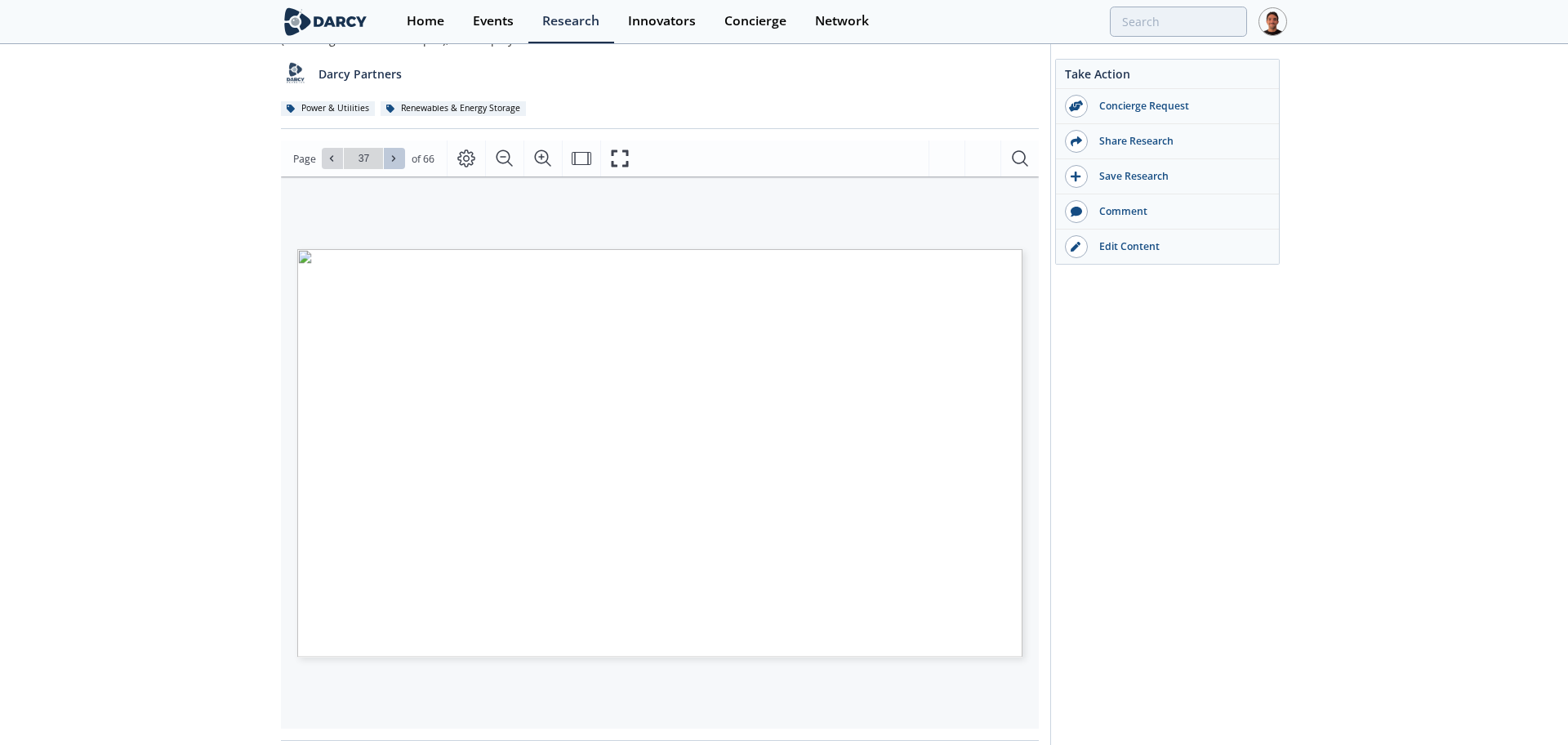
type input "38"
click at [339, 158] on button at bounding box center [332, 158] width 21 height 21
click at [339, 158] on button at bounding box center [332, 158] width 21 height 21
click at [389, 162] on icon at bounding box center [394, 158] width 10 height 10
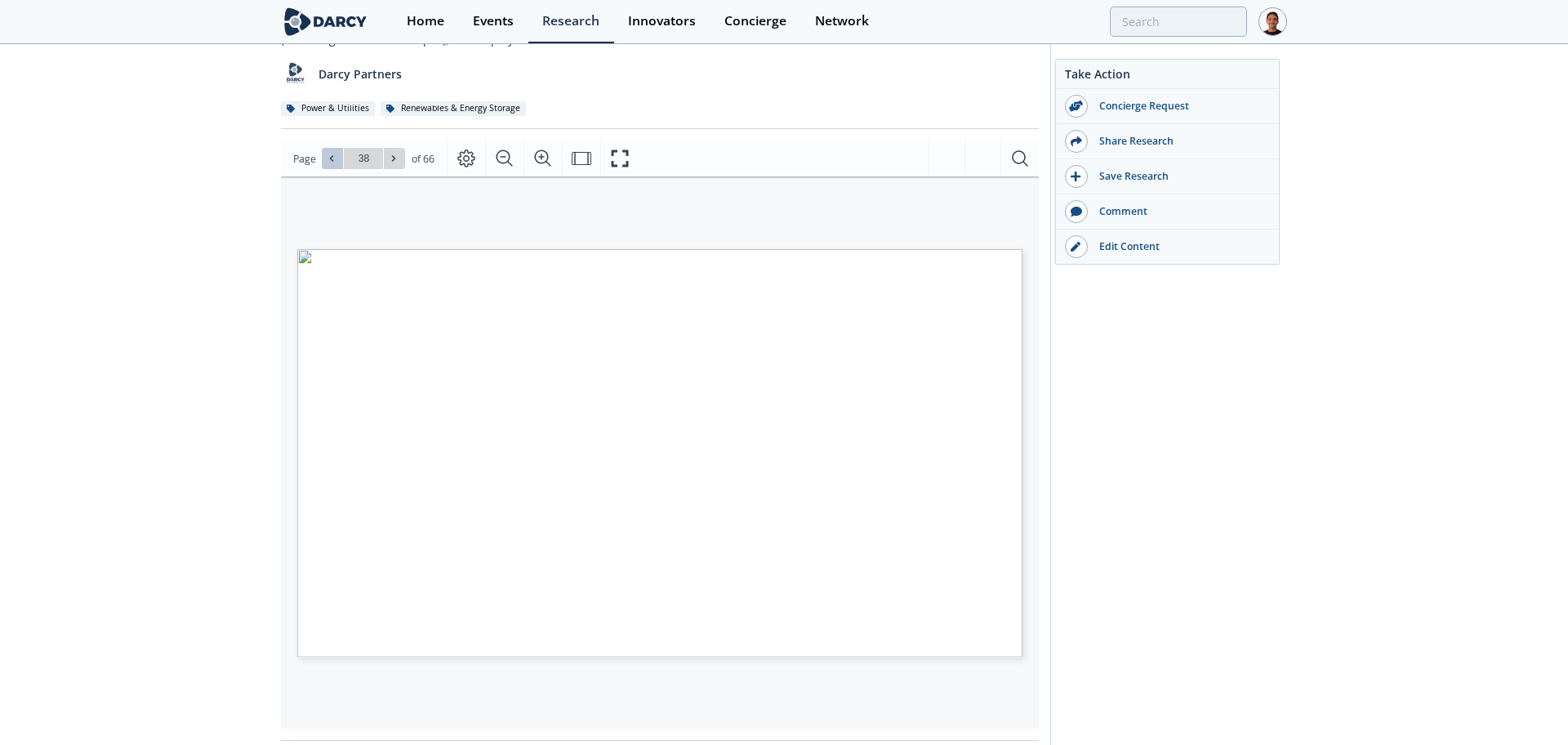
click at [339, 153] on button at bounding box center [332, 158] width 21 height 21
click at [339, 152] on button at bounding box center [332, 158] width 21 height 21
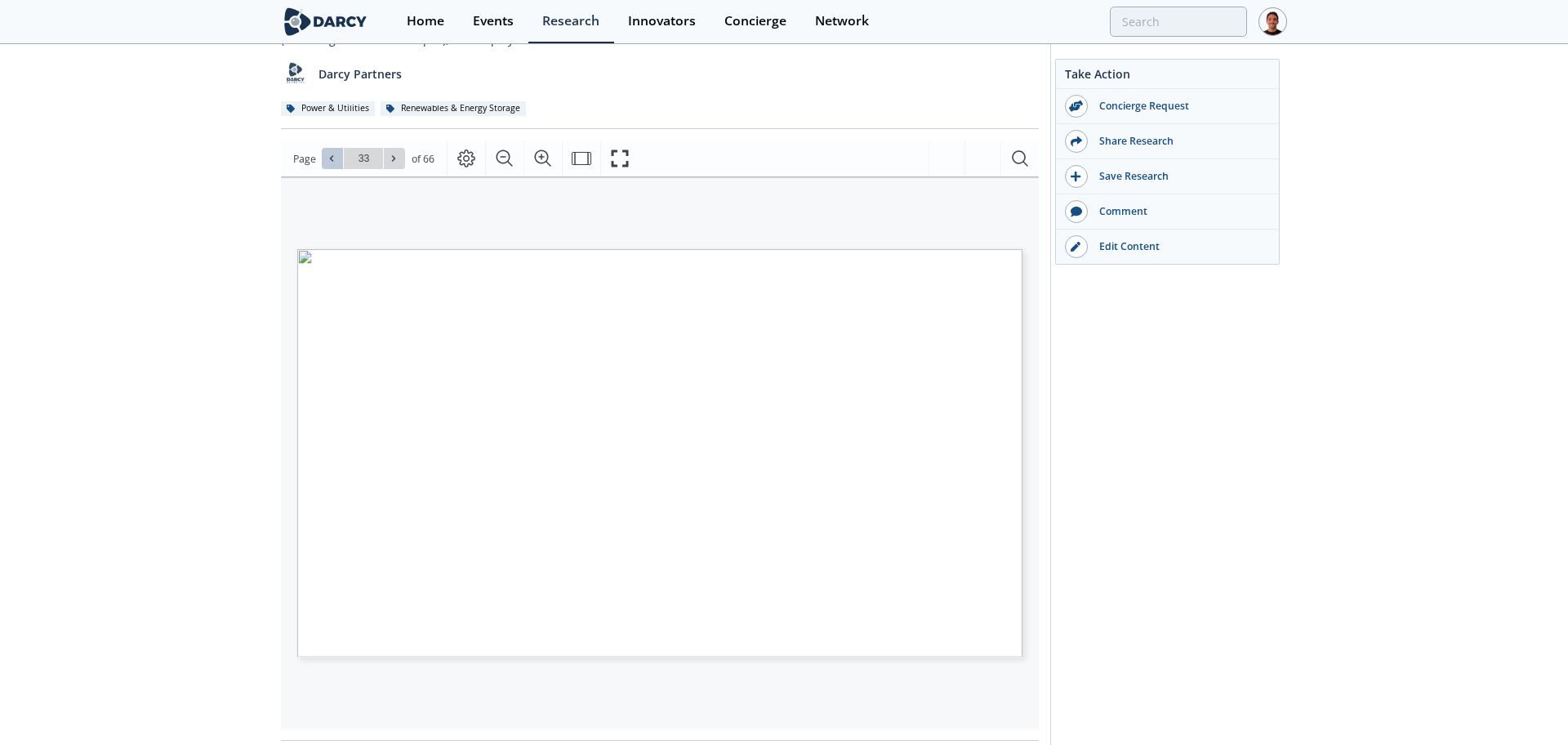
click at [339, 152] on button at bounding box center [332, 158] width 21 height 21
click at [393, 158] on icon at bounding box center [394, 158] width 3 height 6
click at [392, 157] on icon at bounding box center [394, 158] width 3 height 6
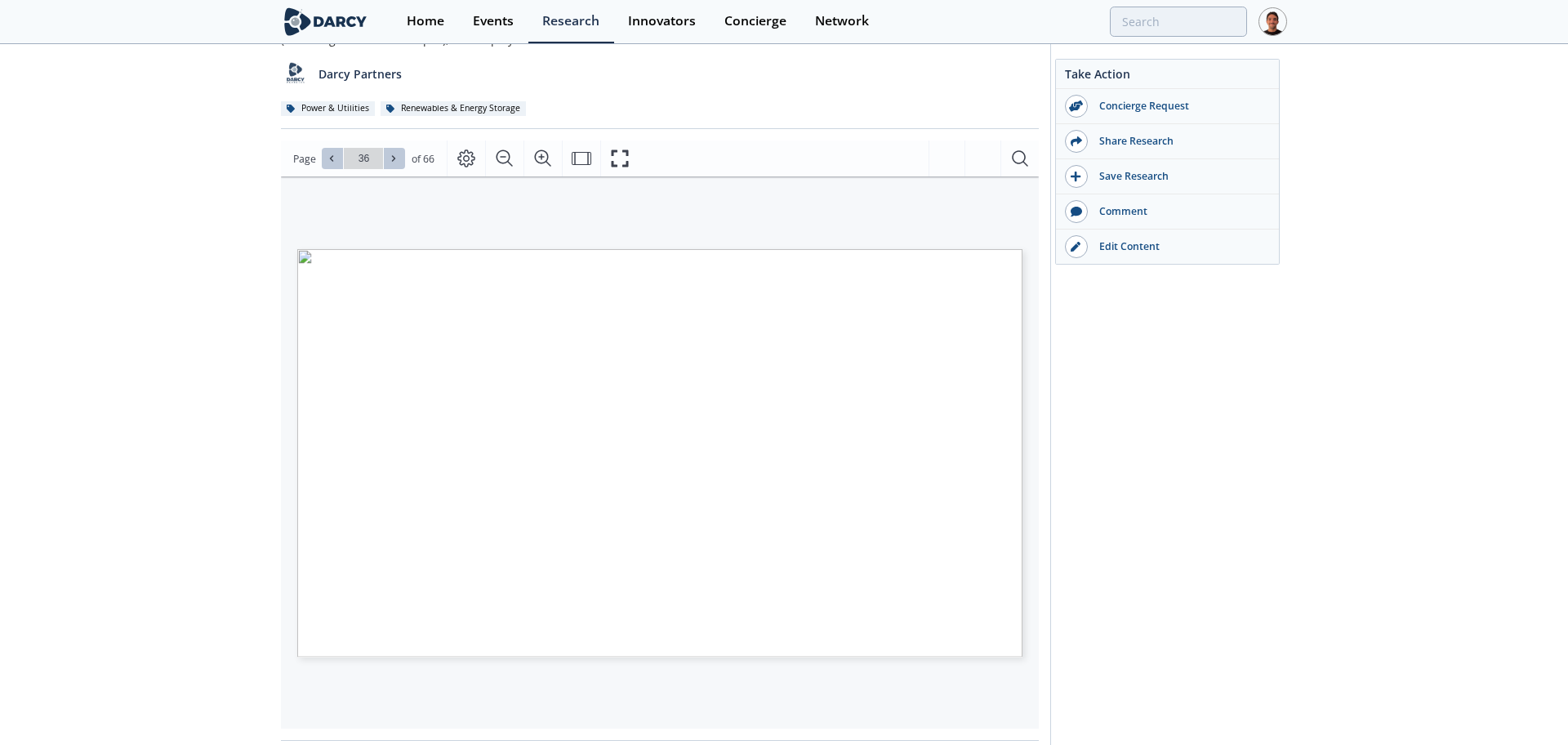
click at [392, 157] on icon at bounding box center [394, 158] width 3 height 6
click at [334, 160] on icon at bounding box center [332, 158] width 10 height 10
type input "36"
